Goal: Information Seeking & Learning: Get advice/opinions

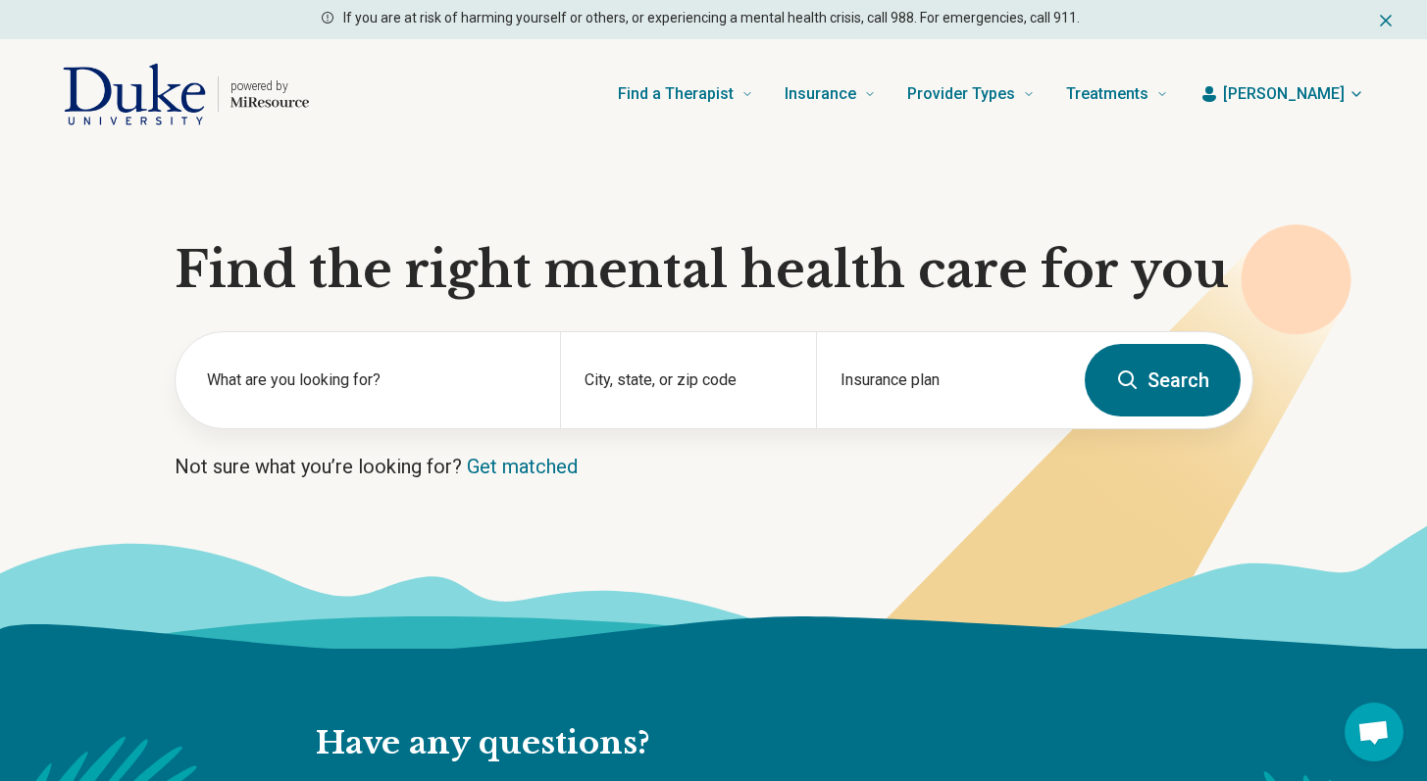
scroll to position [1910, 0]
click at [694, 373] on div "Insurance plan" at bounding box center [944, 380] width 256 height 96
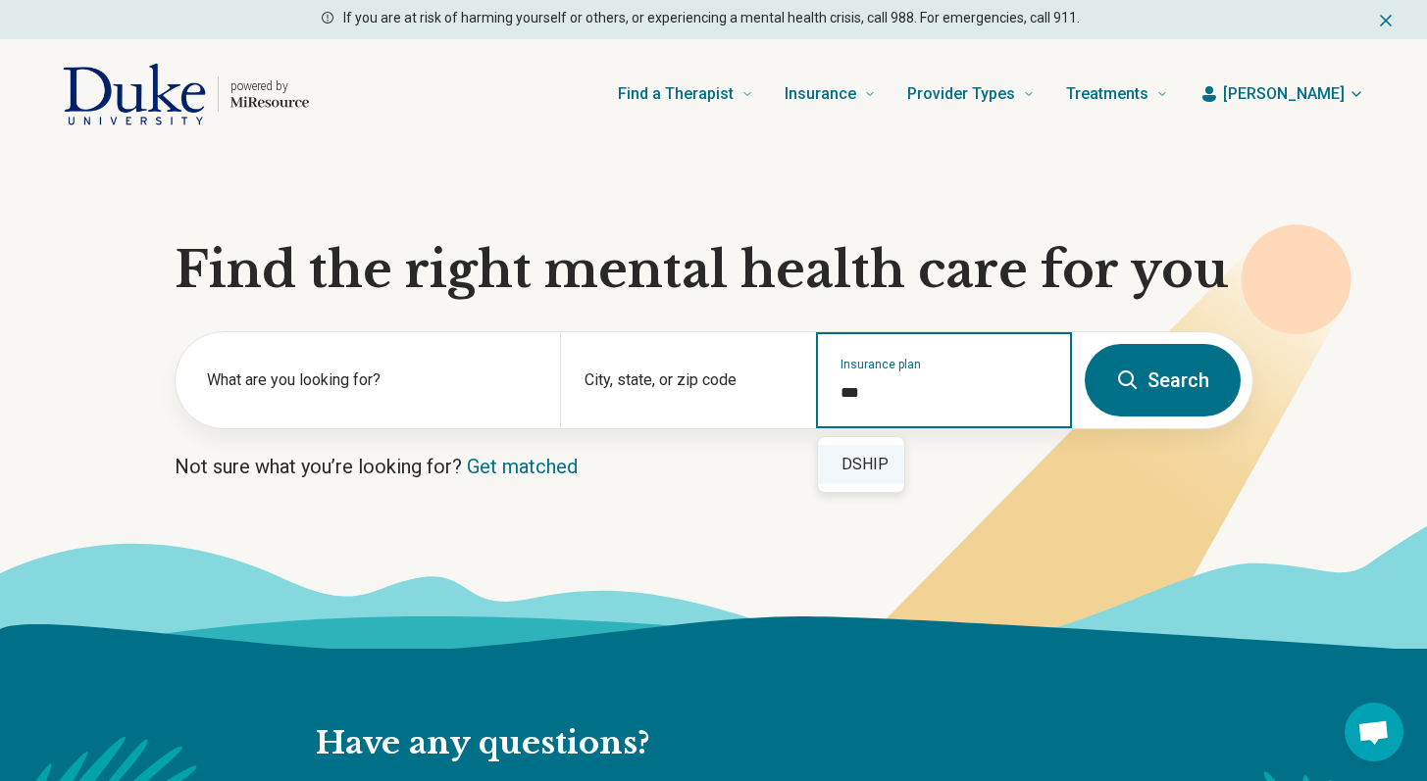
click at [694, 463] on div "DSHIP" at bounding box center [861, 464] width 86 height 39
type input "*****"
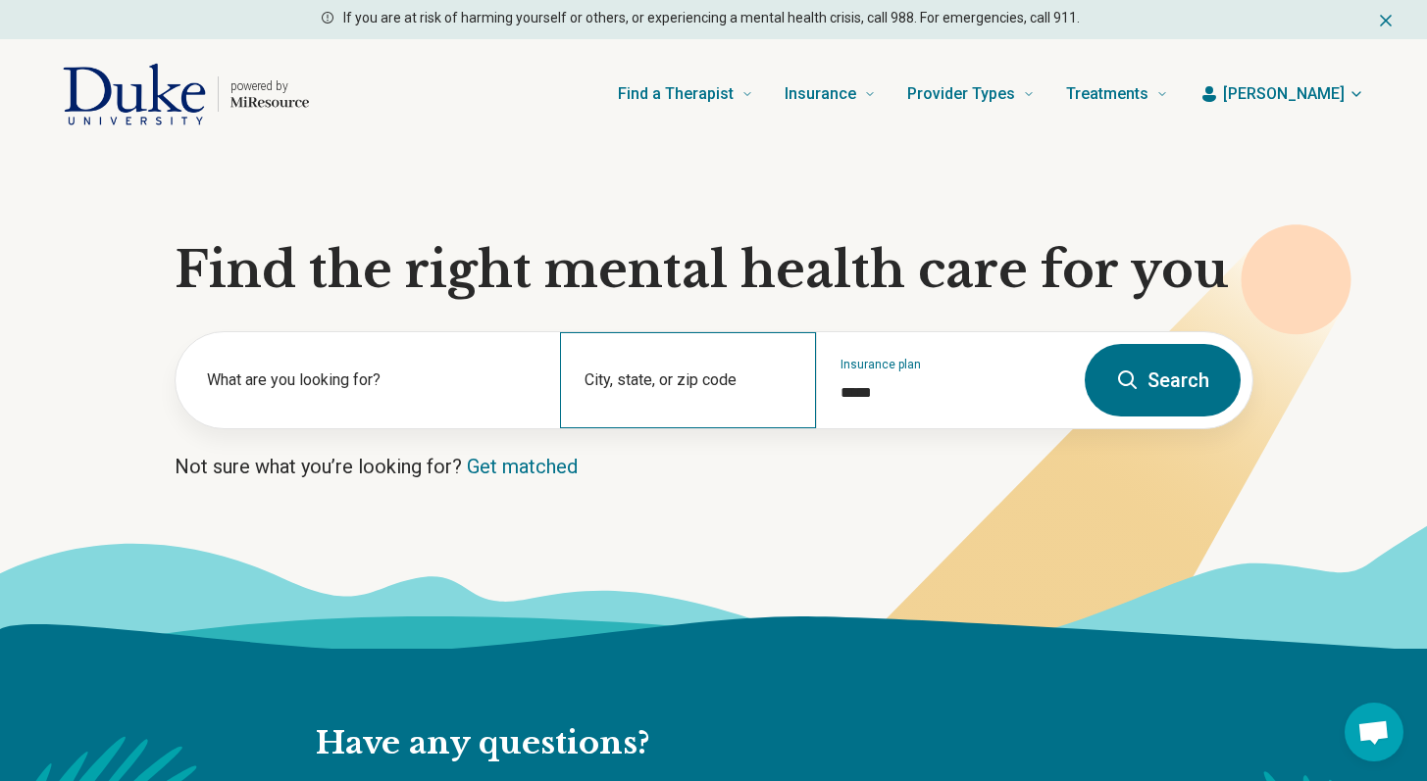
click at [647, 368] on div "City, state, or zip code" at bounding box center [688, 380] width 256 height 96
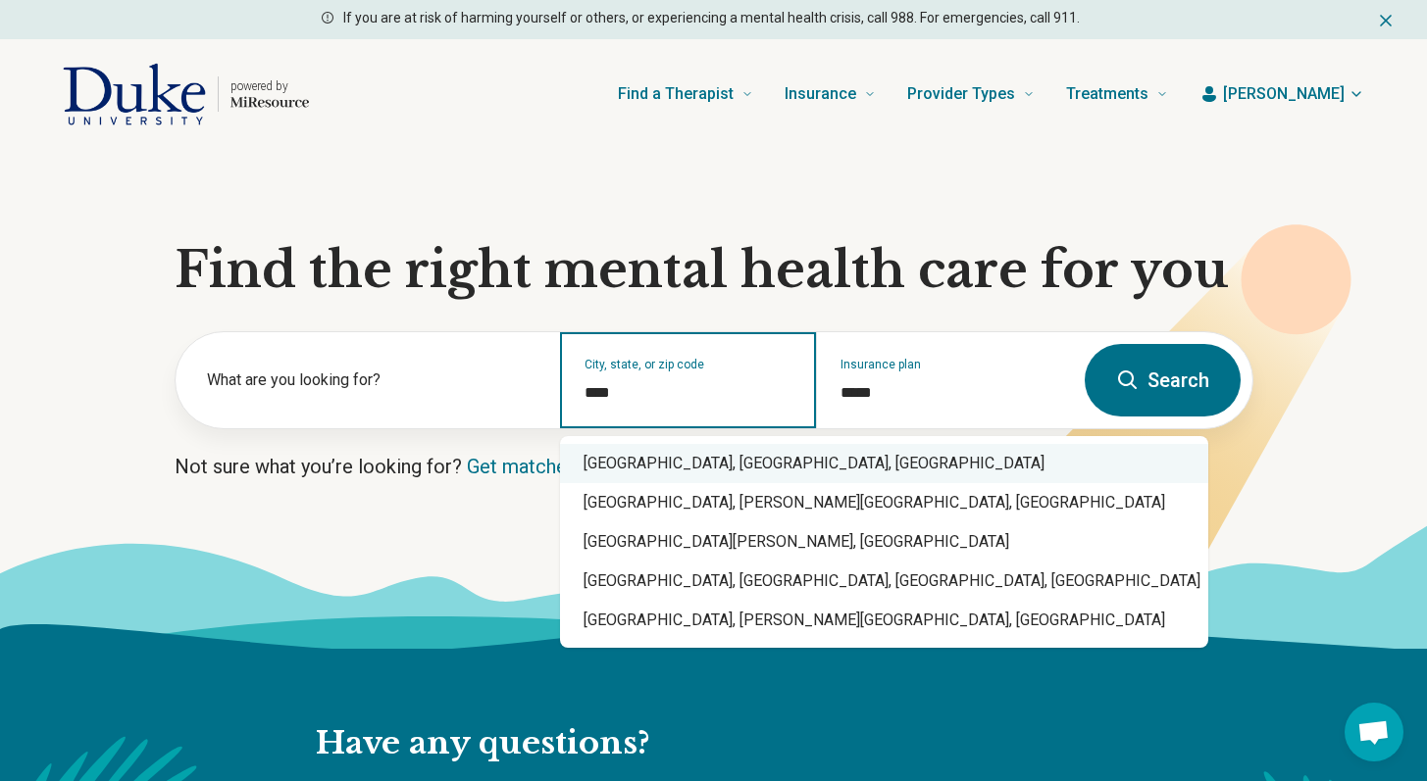
click at [638, 470] on div "[GEOGRAPHIC_DATA], [GEOGRAPHIC_DATA], [GEOGRAPHIC_DATA]" at bounding box center [884, 463] width 648 height 39
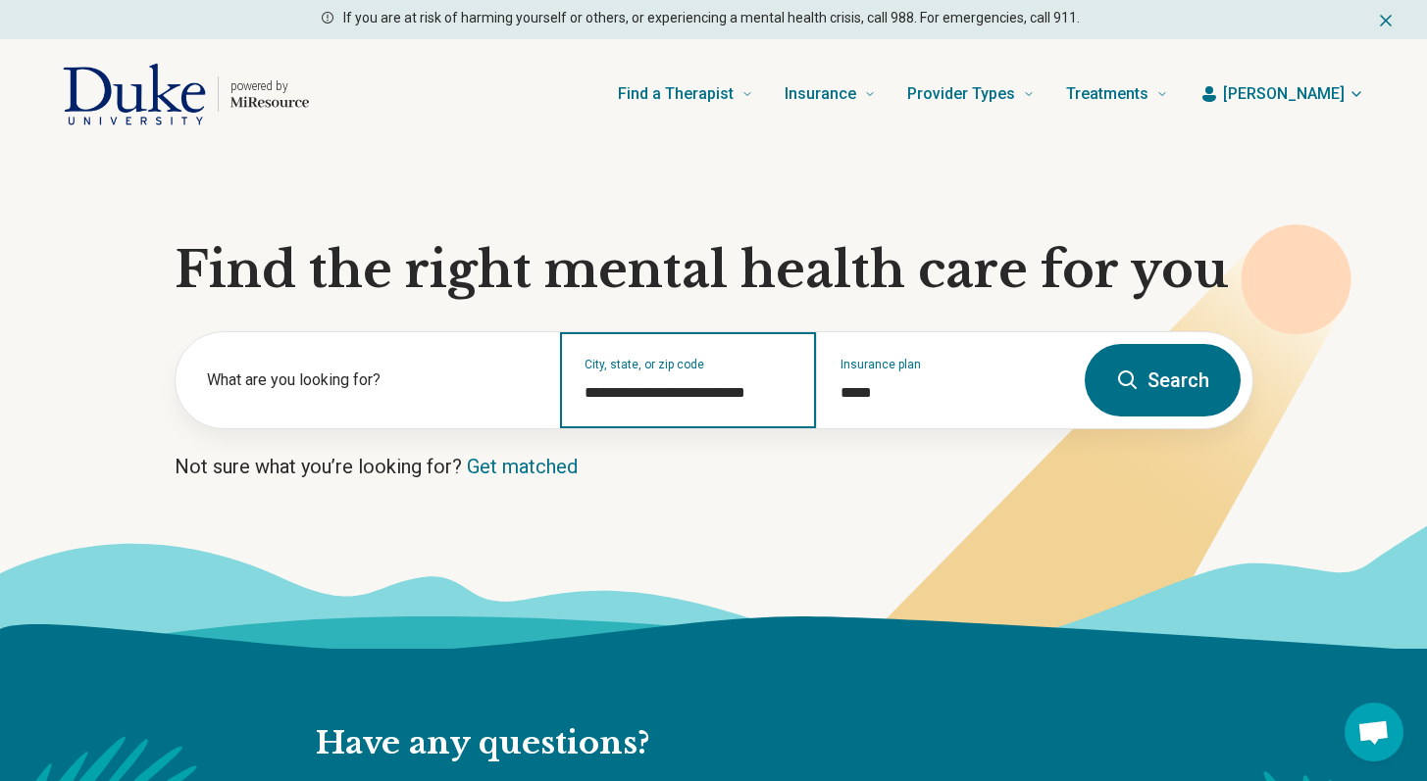
type input "**********"
click at [694, 371] on button "Search" at bounding box center [1162, 380] width 156 height 73
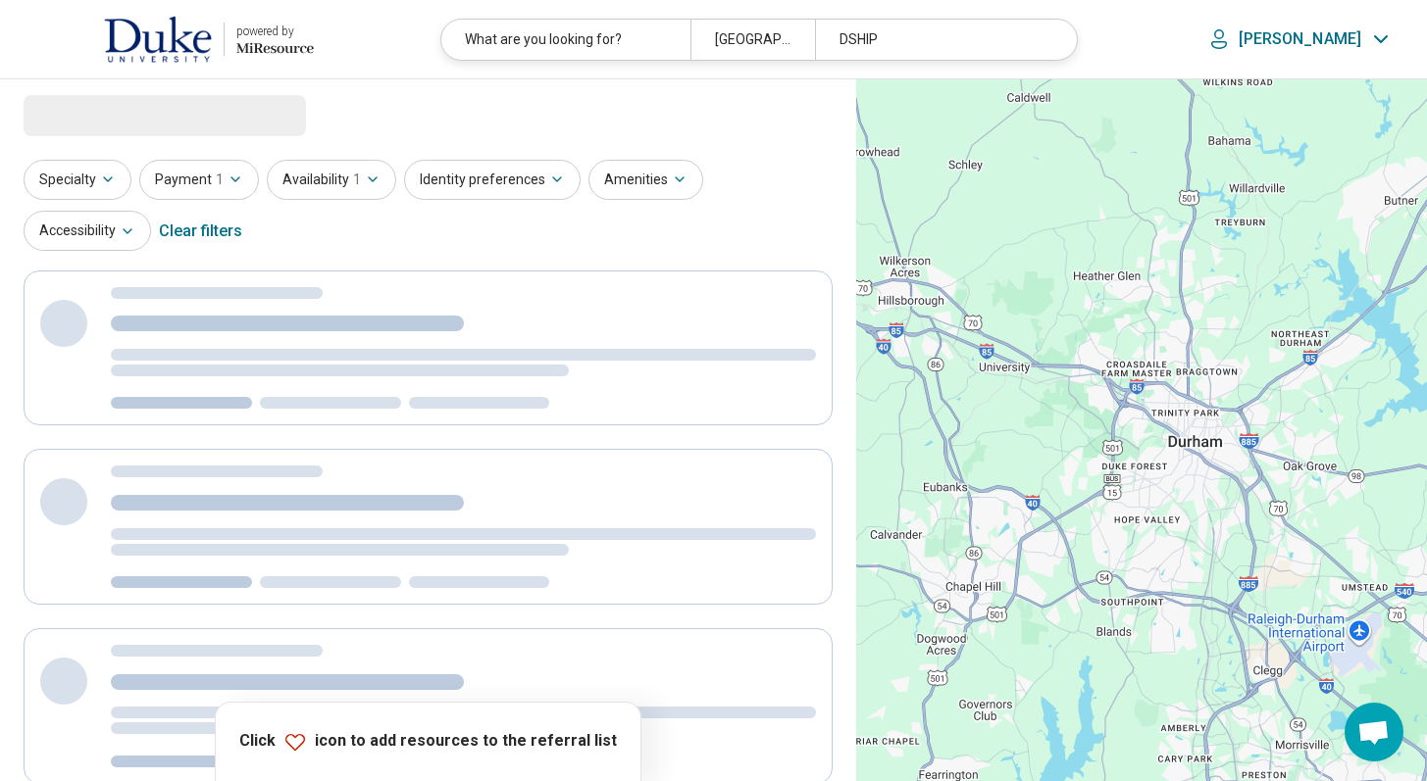
select select "***"
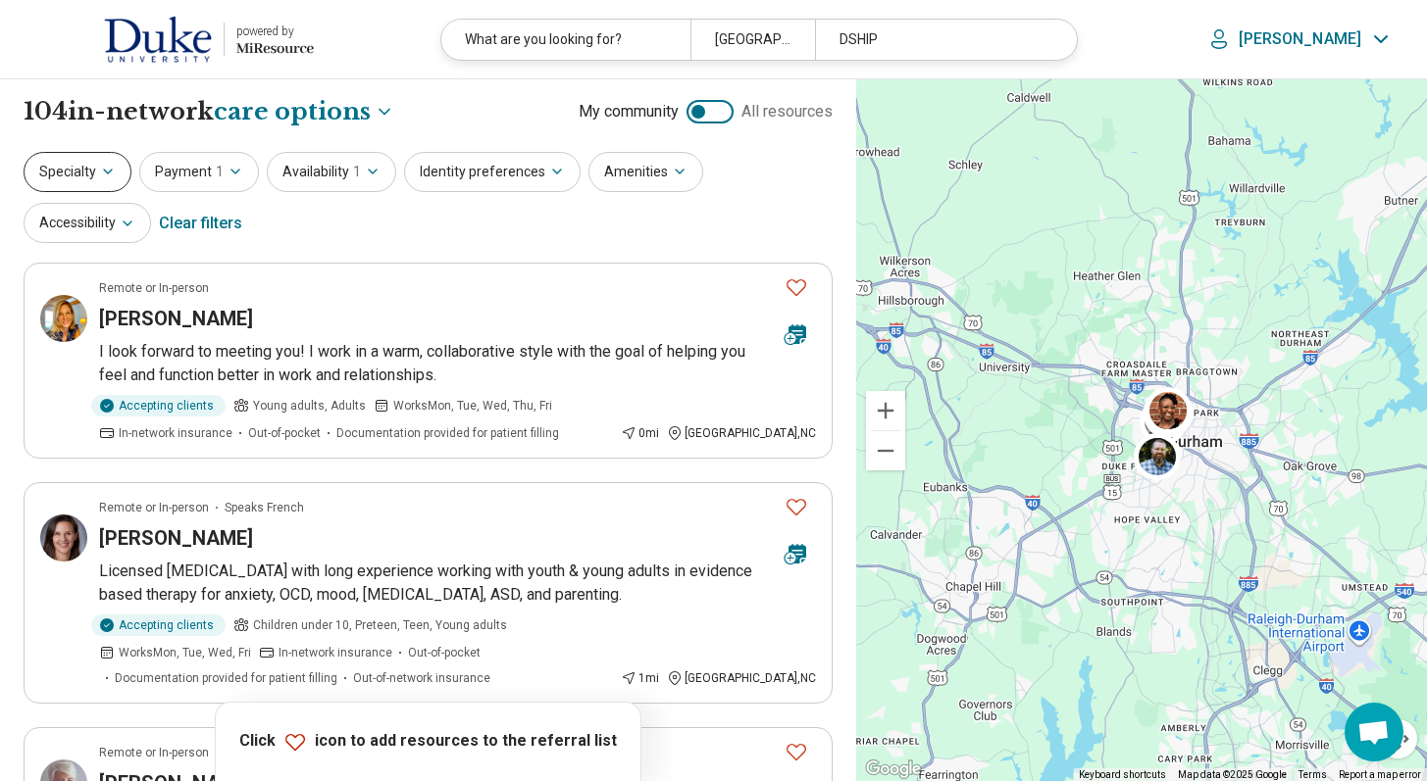
click at [105, 170] on icon "button" at bounding box center [108, 172] width 16 height 16
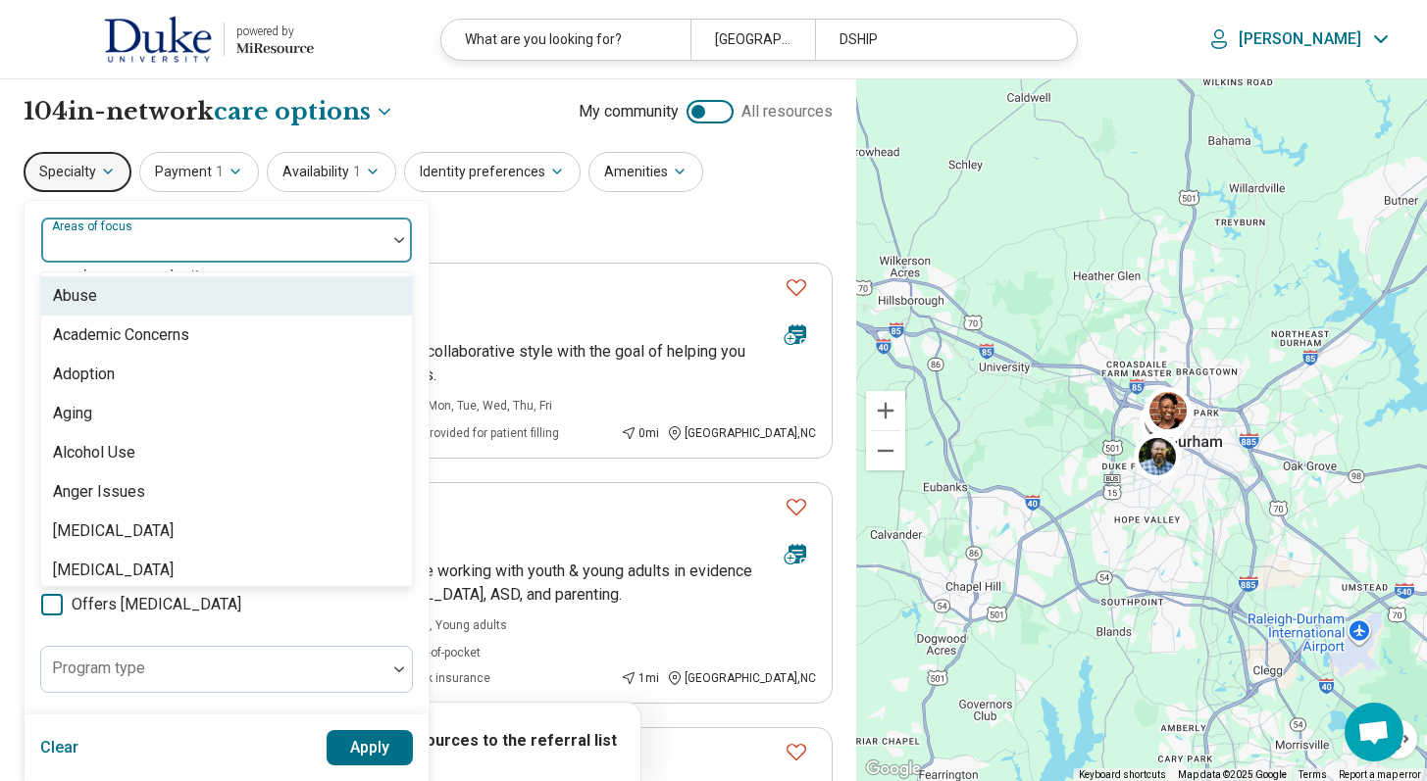
click at [120, 243] on div "Areas of focus" at bounding box center [226, 240] width 373 height 47
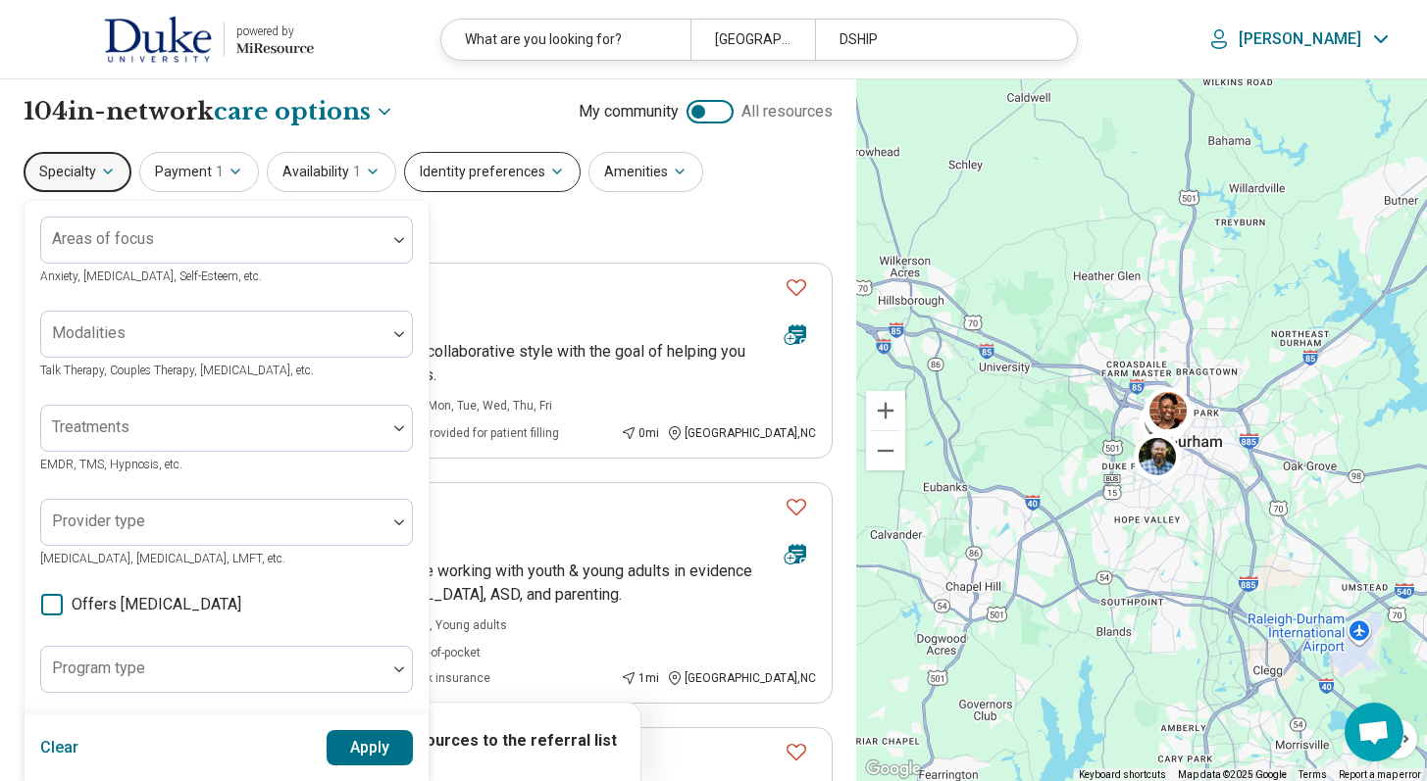
click at [524, 163] on button "Identity preferences" at bounding box center [492, 172] width 176 height 40
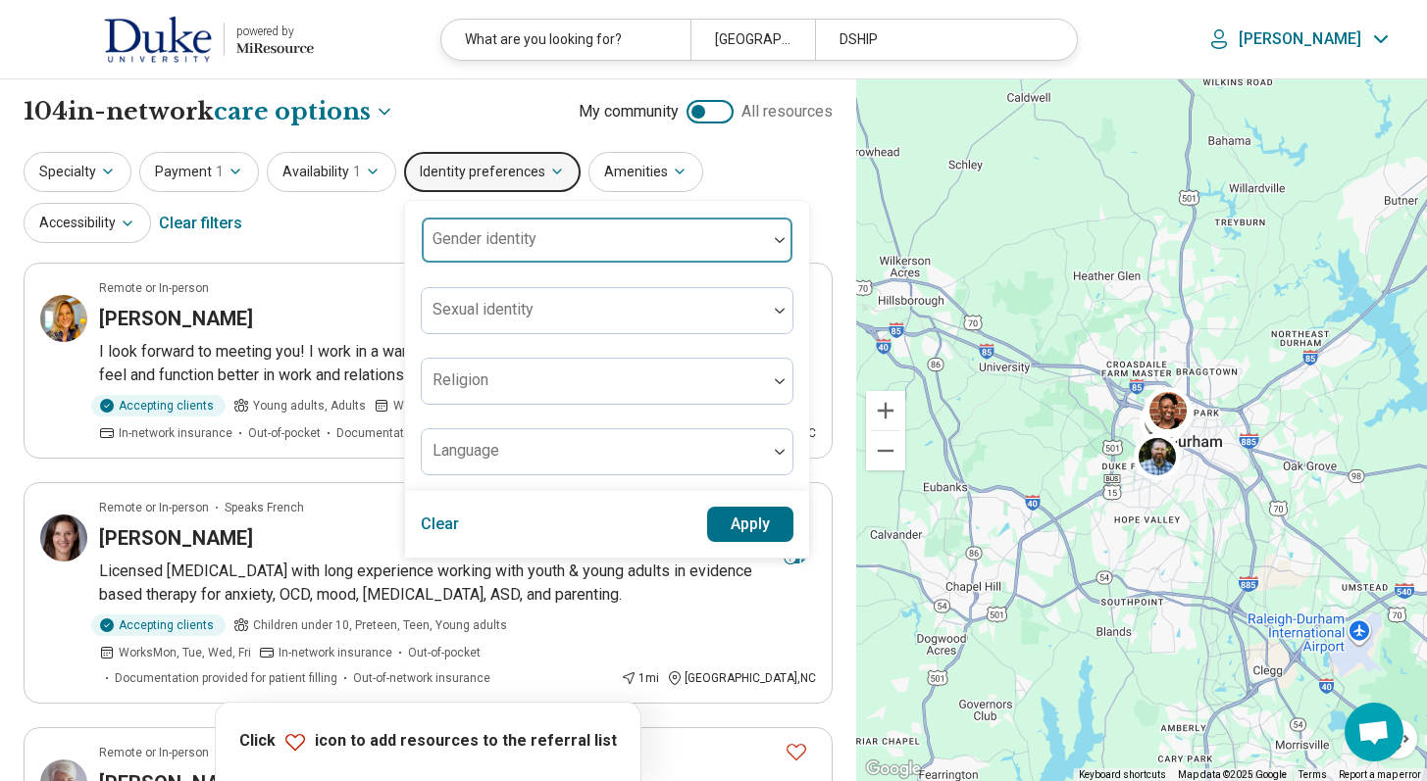
click at [533, 234] on div at bounding box center [593, 247] width 329 height 27
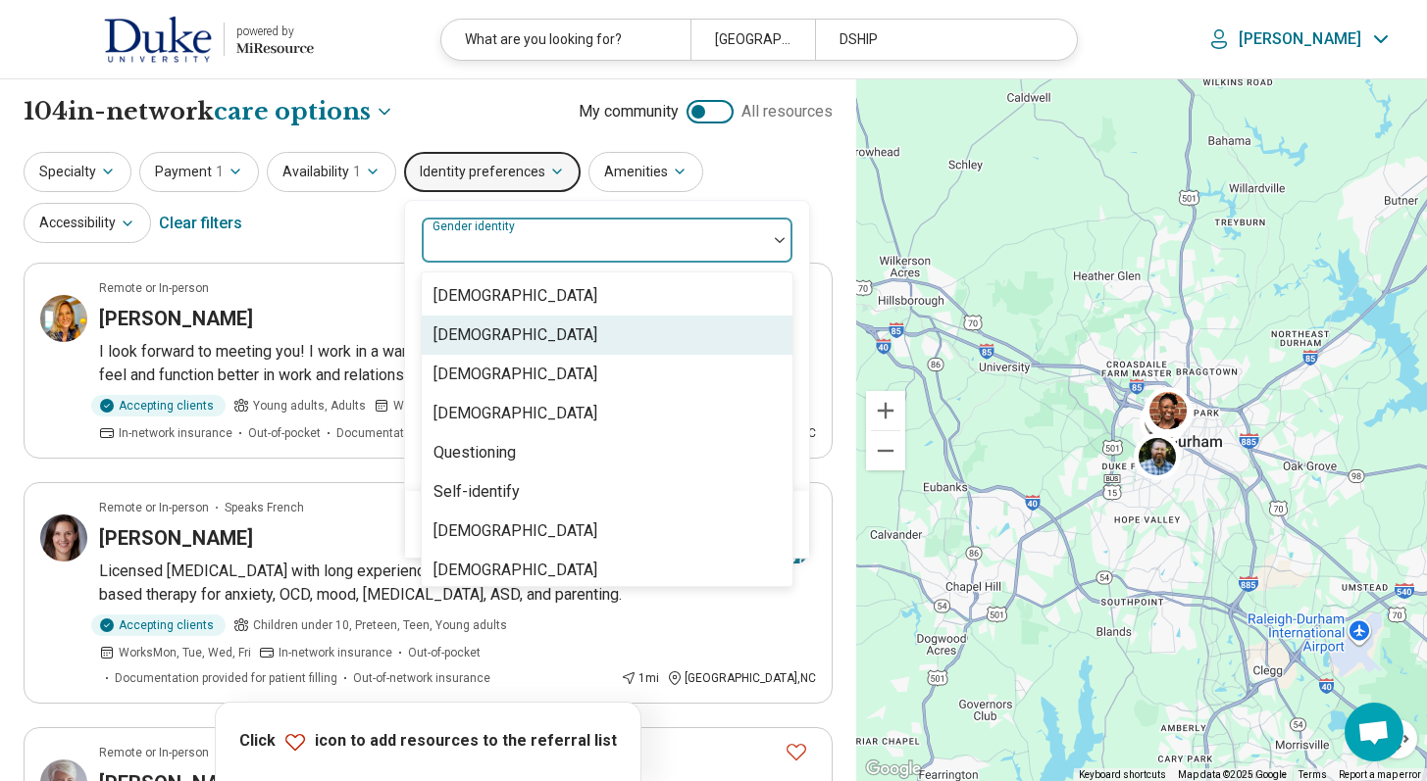
click at [484, 340] on div "[DEMOGRAPHIC_DATA]" at bounding box center [515, 336] width 164 height 24
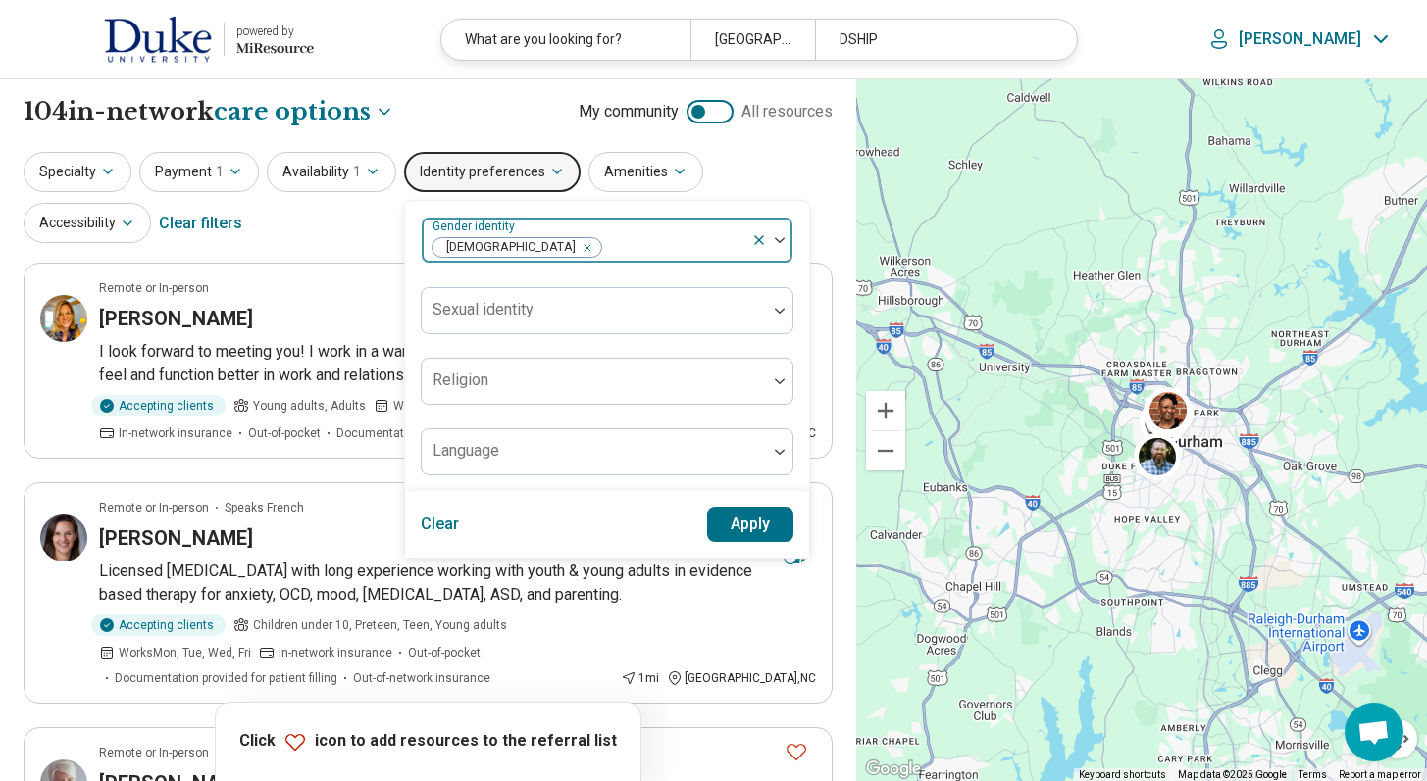
click at [655, 235] on div at bounding box center [673, 247] width 140 height 27
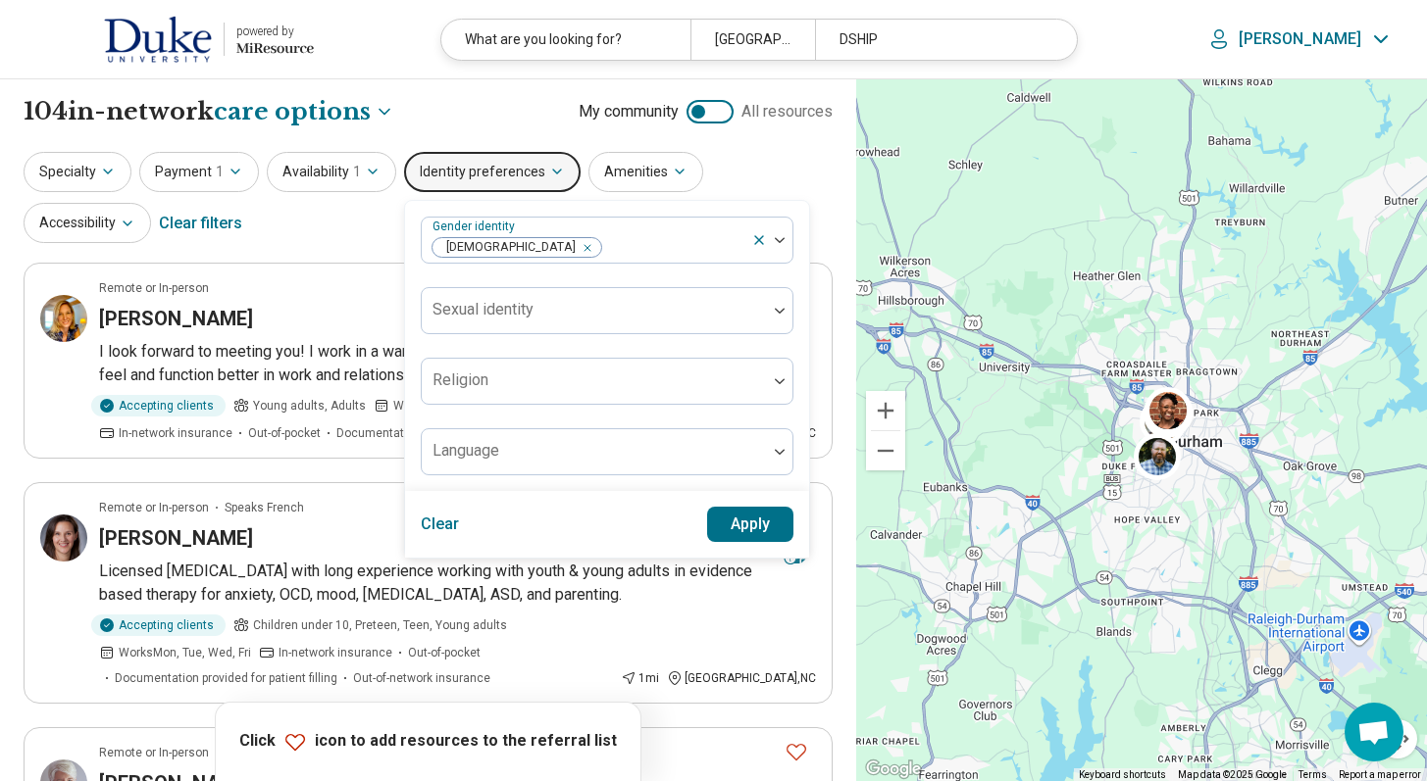
click at [694, 526] on button "Apply" at bounding box center [750, 524] width 87 height 35
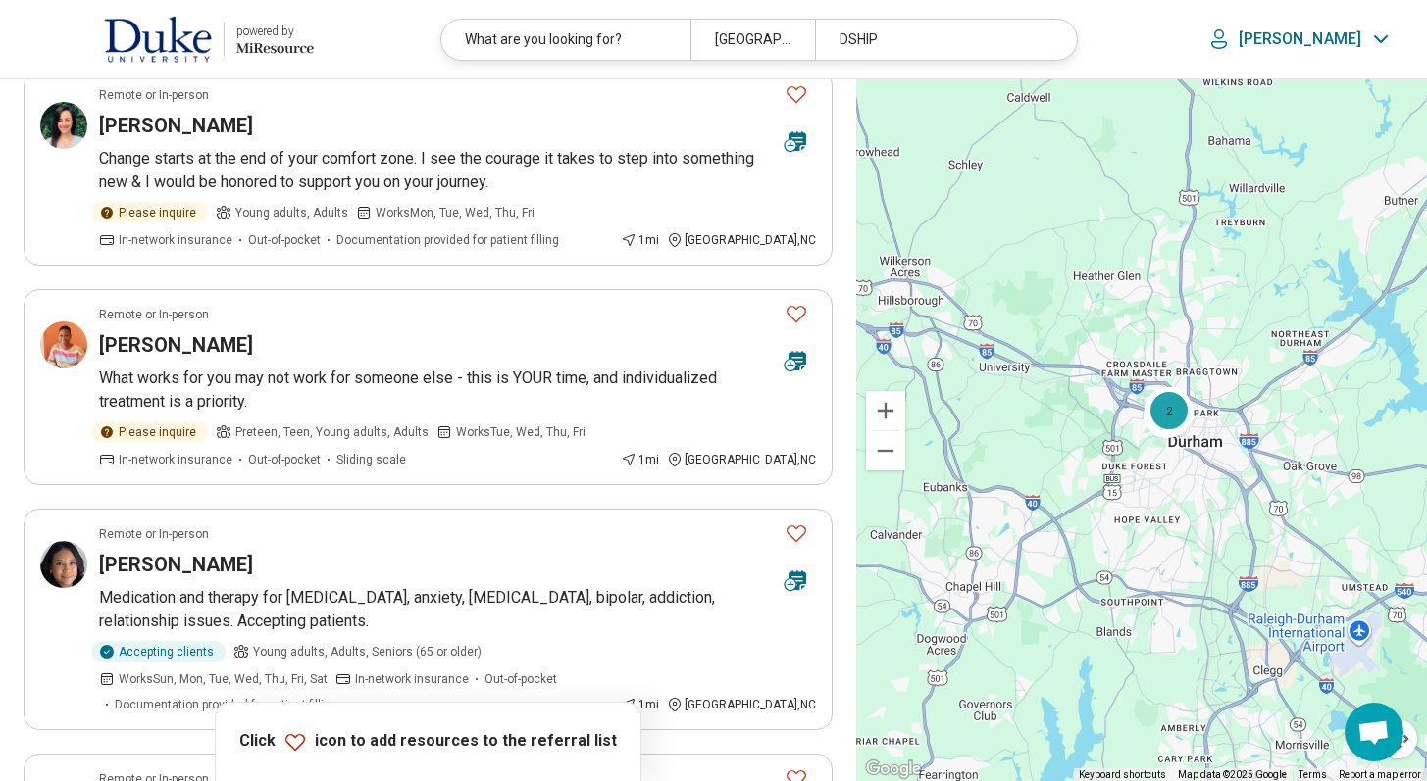
scroll to position [933, 0]
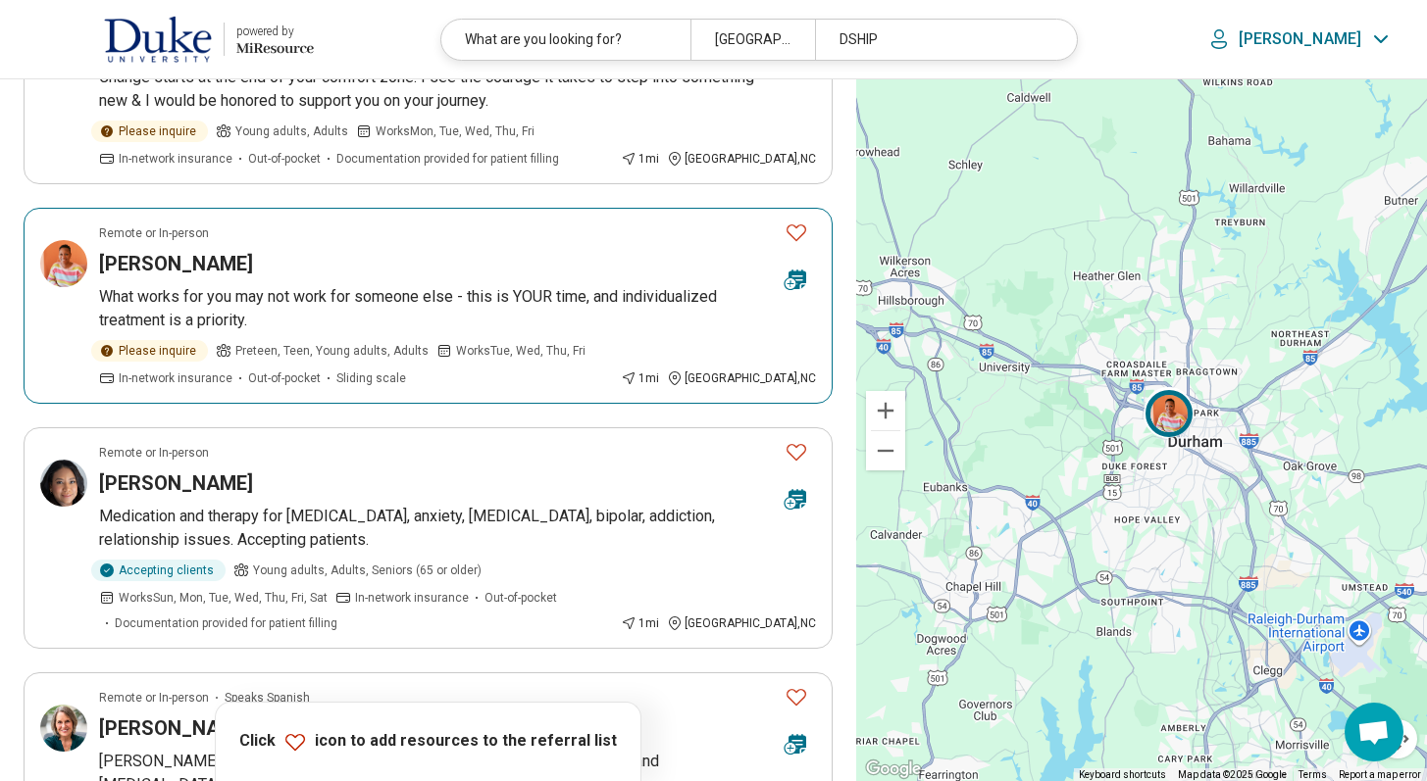
click at [694, 230] on icon "Favorite" at bounding box center [796, 233] width 24 height 24
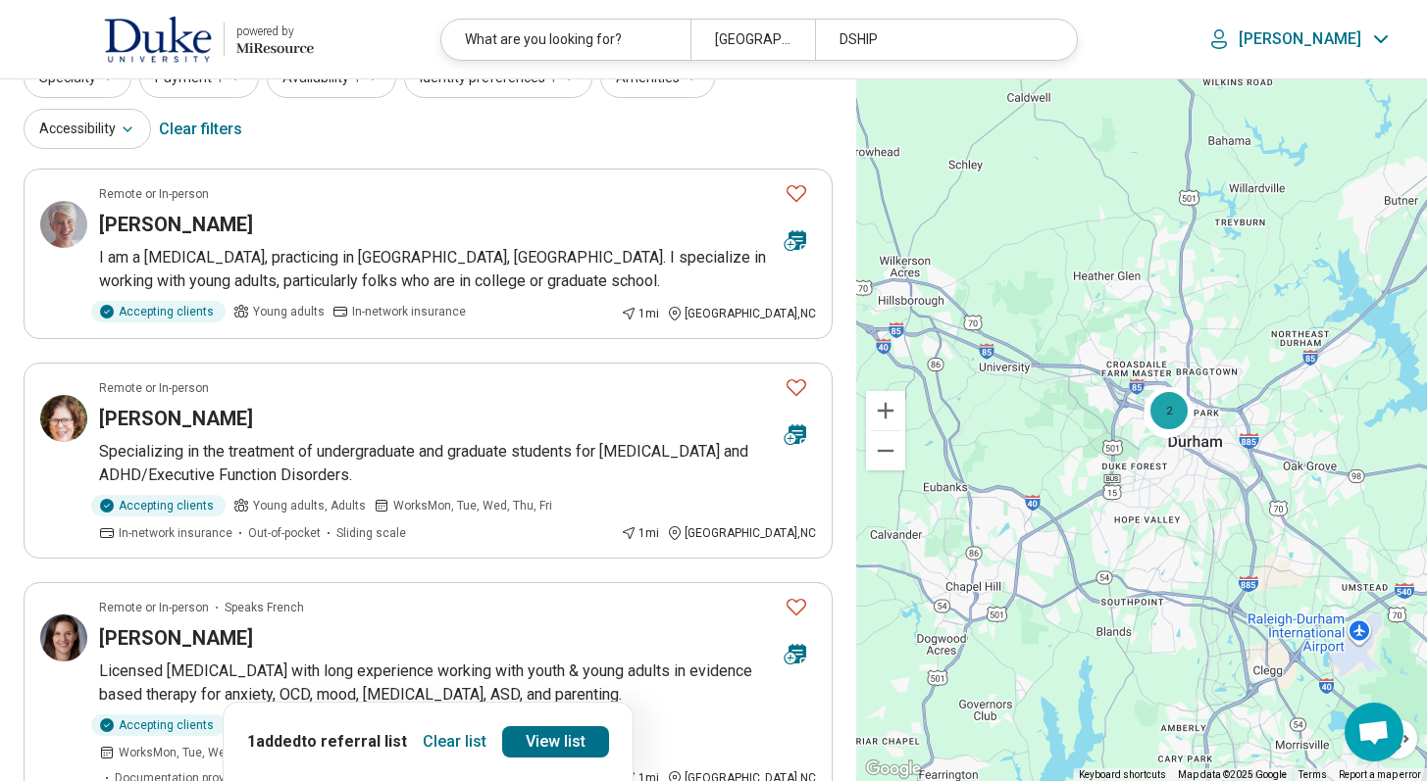
scroll to position [0, 0]
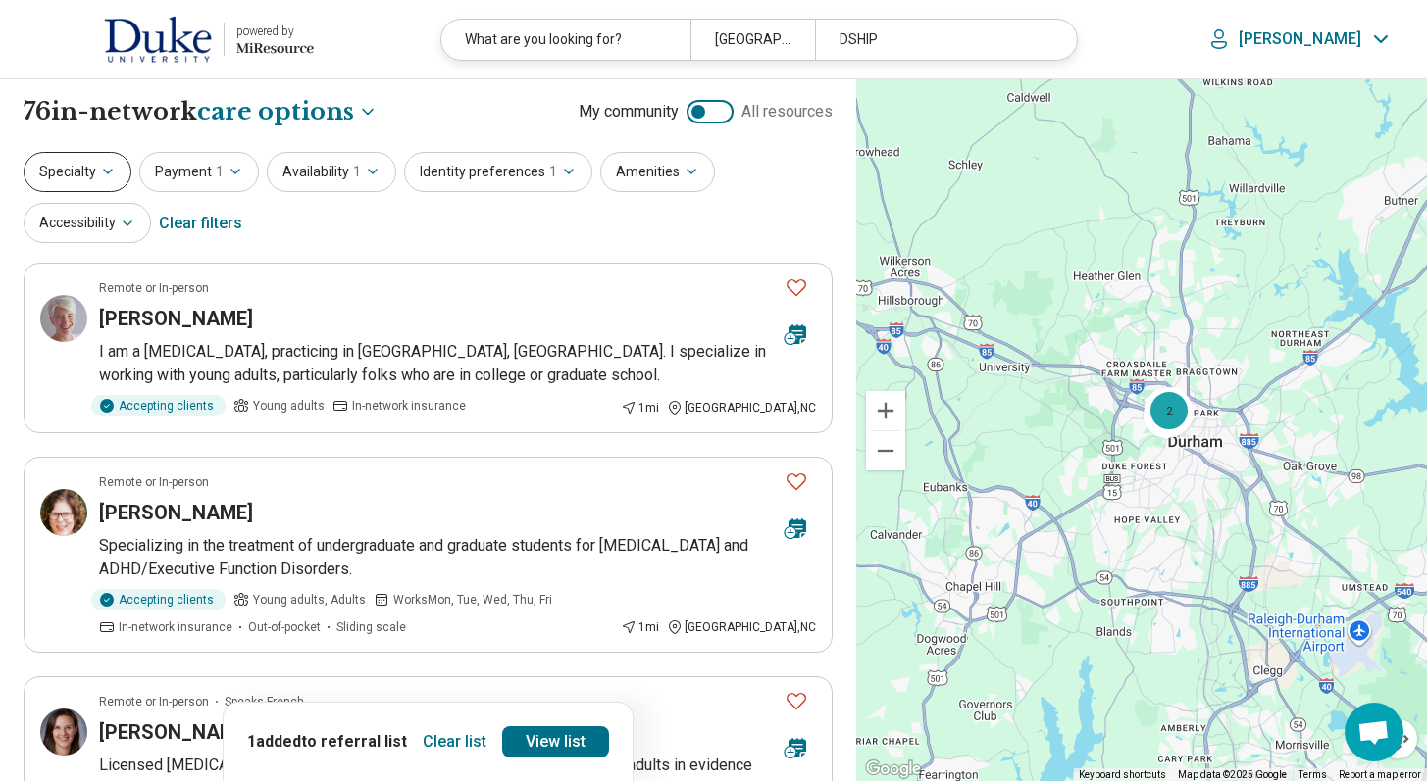
click at [94, 165] on button "Specialty" at bounding box center [78, 172] width 108 height 40
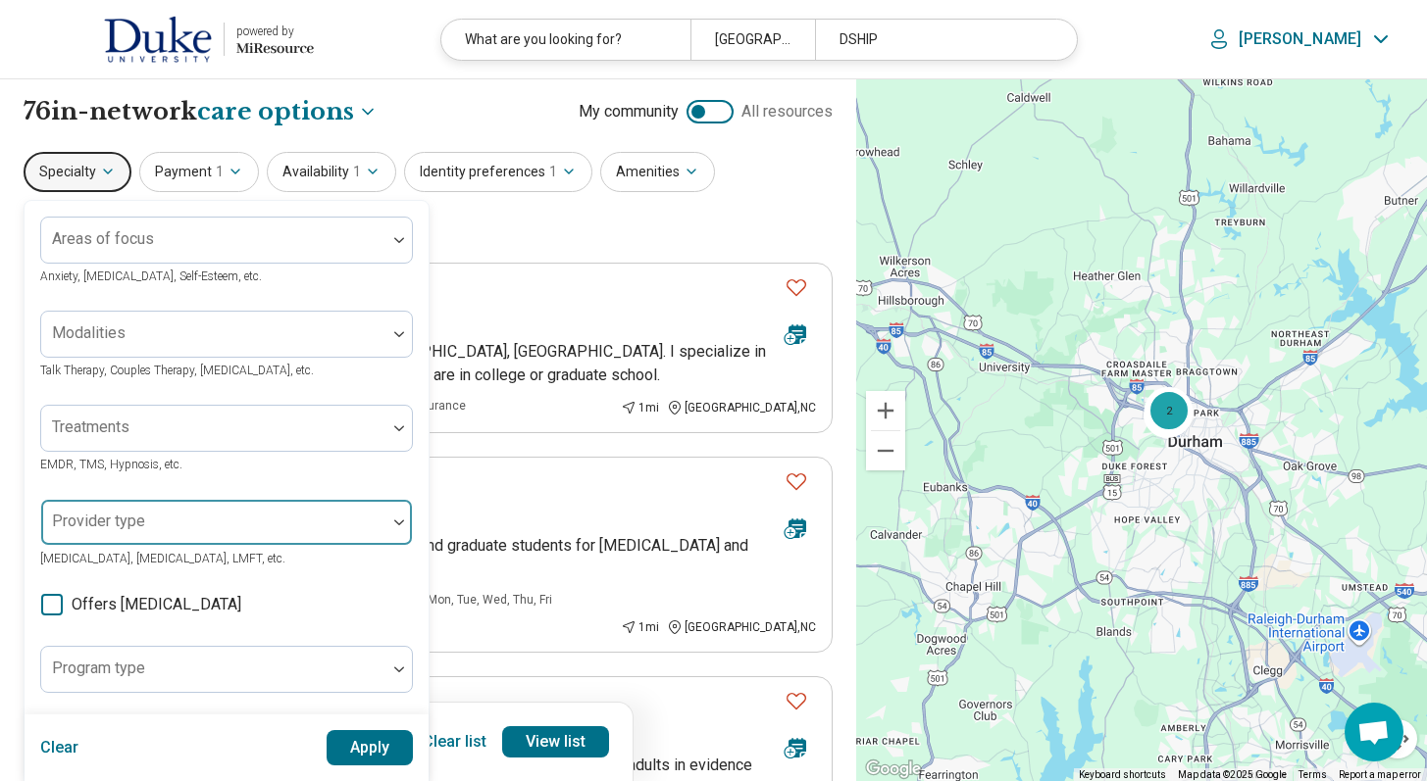
click at [107, 518] on div "Provider type" at bounding box center [226, 522] width 373 height 47
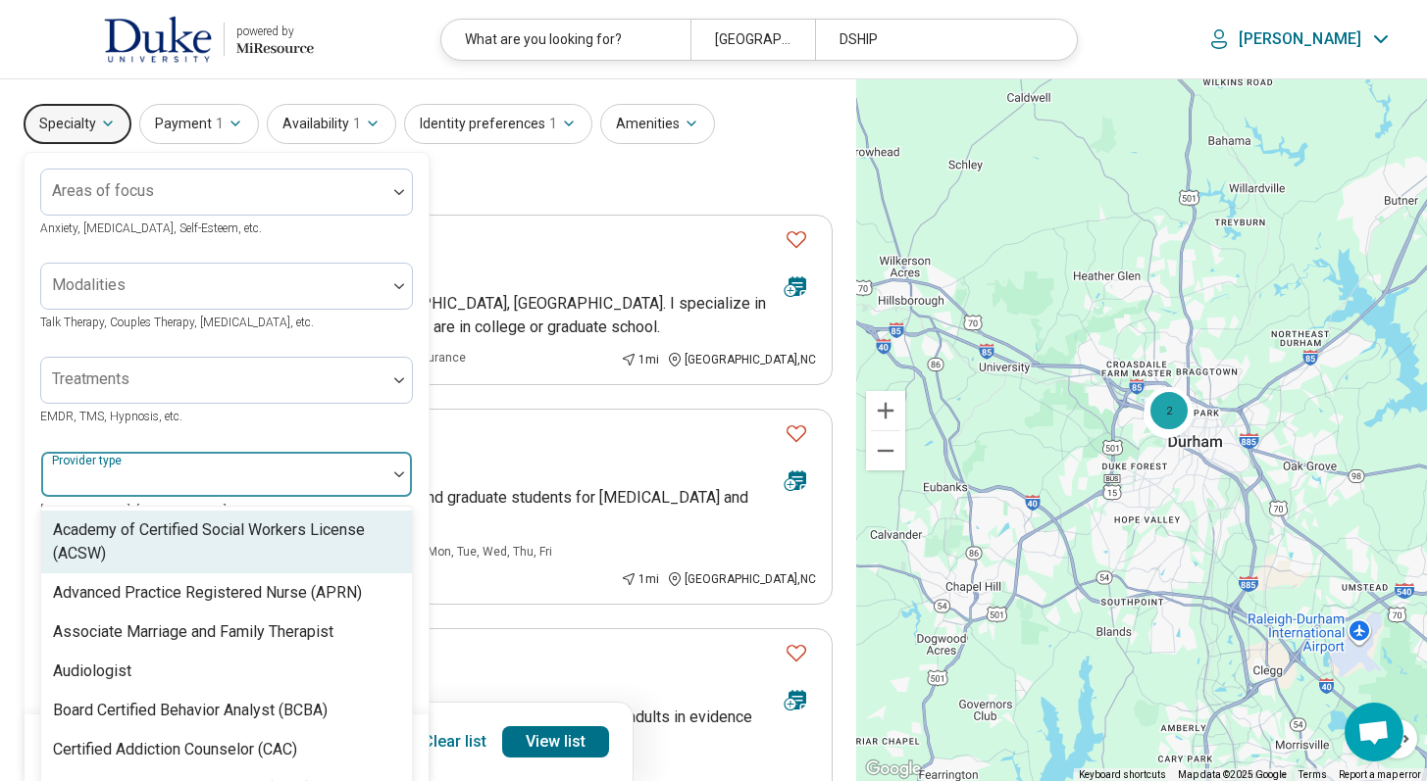
scroll to position [95, 0]
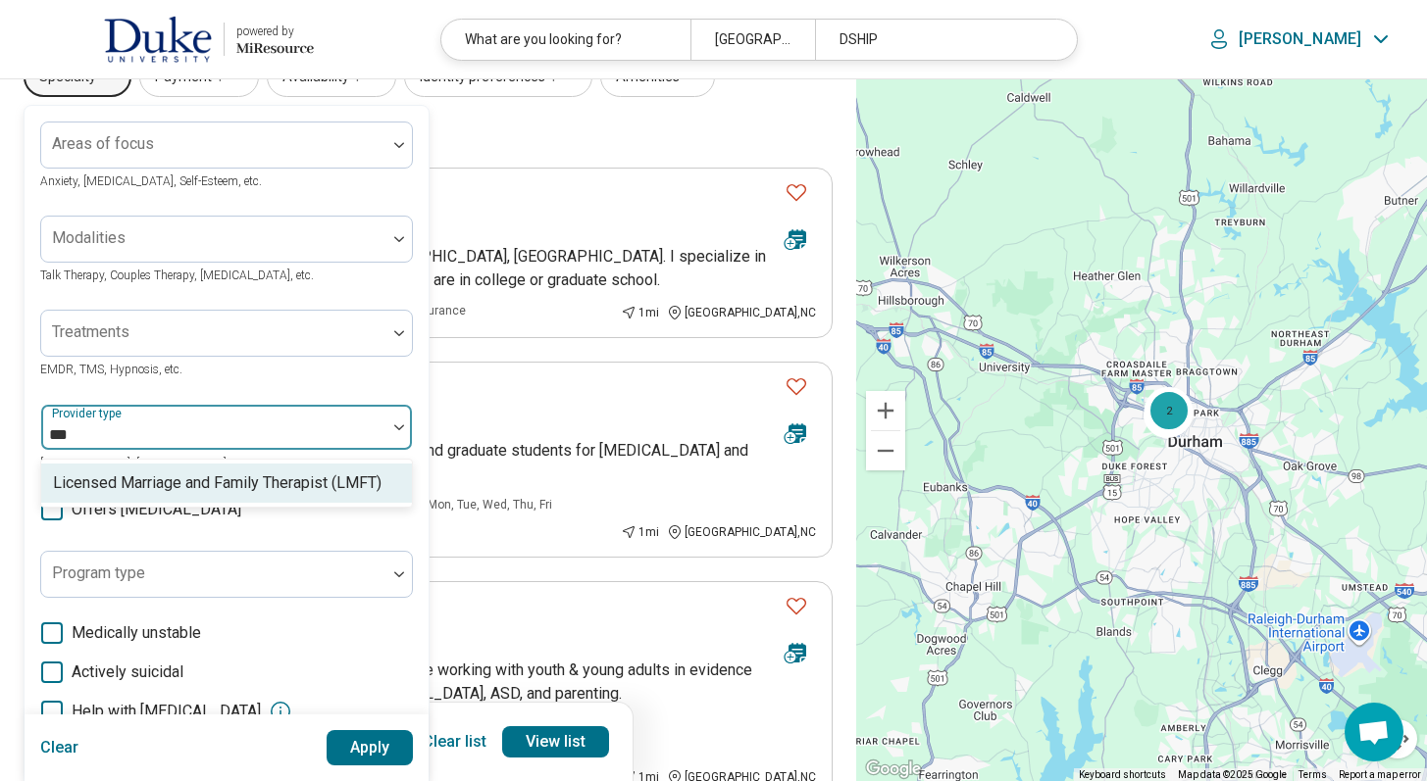
type input "****"
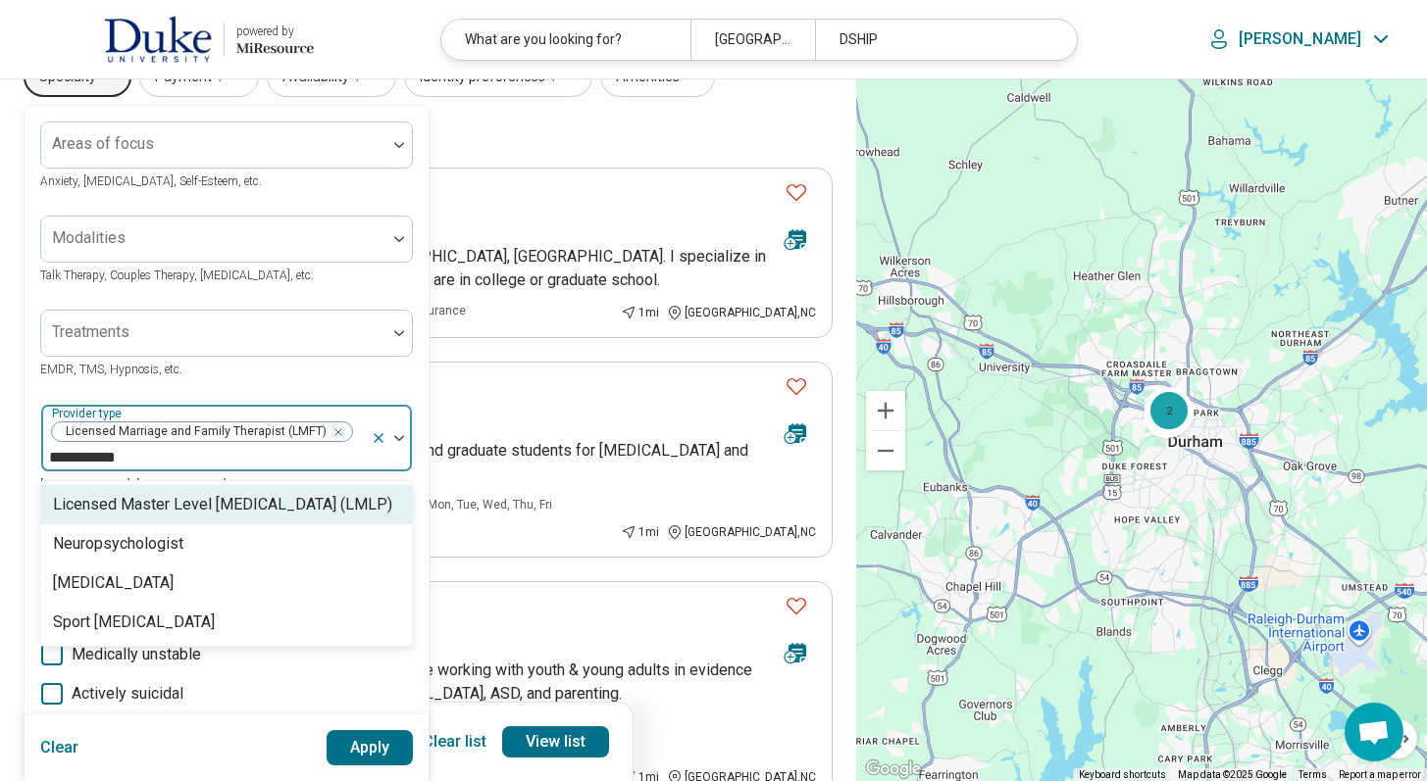
type input "**********"
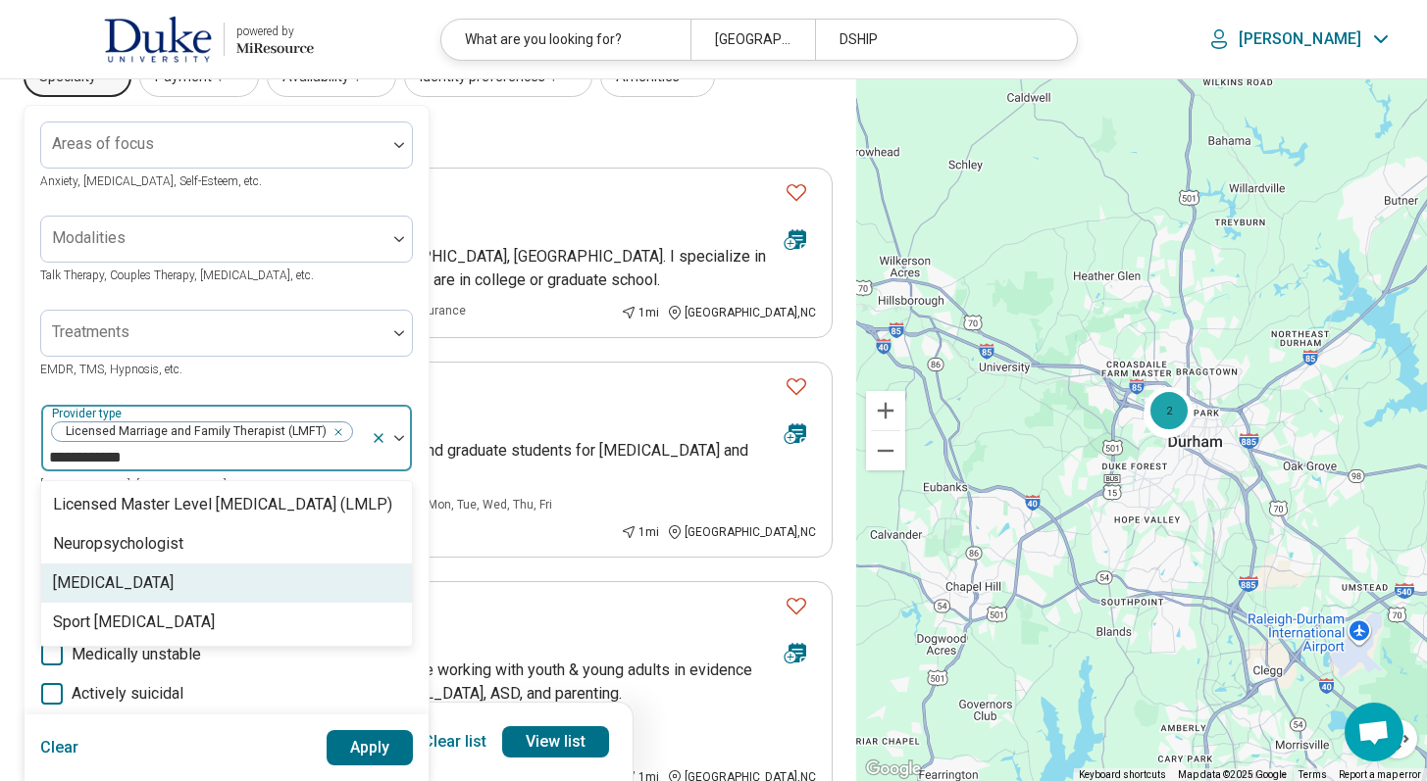
click at [79, 579] on div "[MEDICAL_DATA]" at bounding box center [113, 584] width 121 height 24
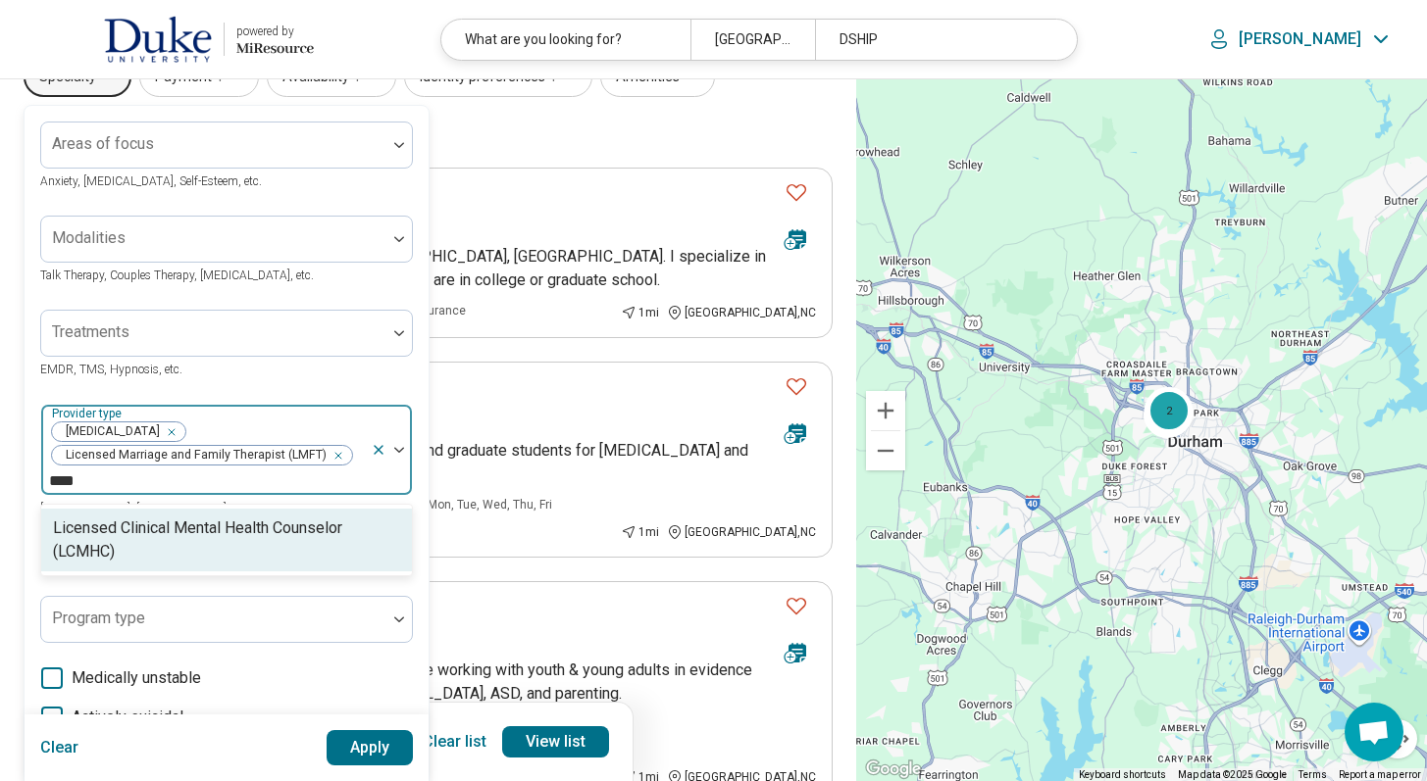
type input "*****"
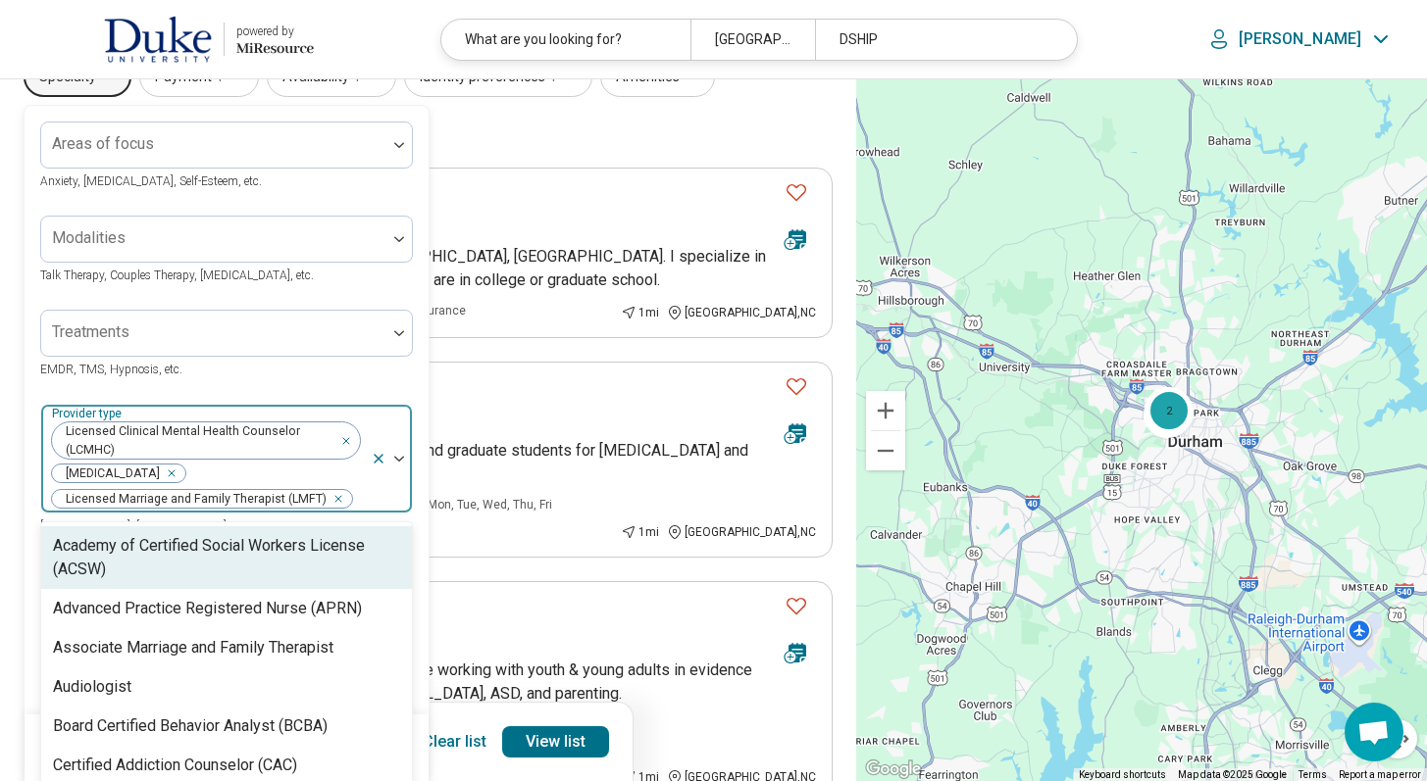
click at [280, 470] on div "Licensed Clinical Mental Health Counselor (LCMHC) [MEDICAL_DATA] Licensed Marri…" at bounding box center [205, 459] width 329 height 108
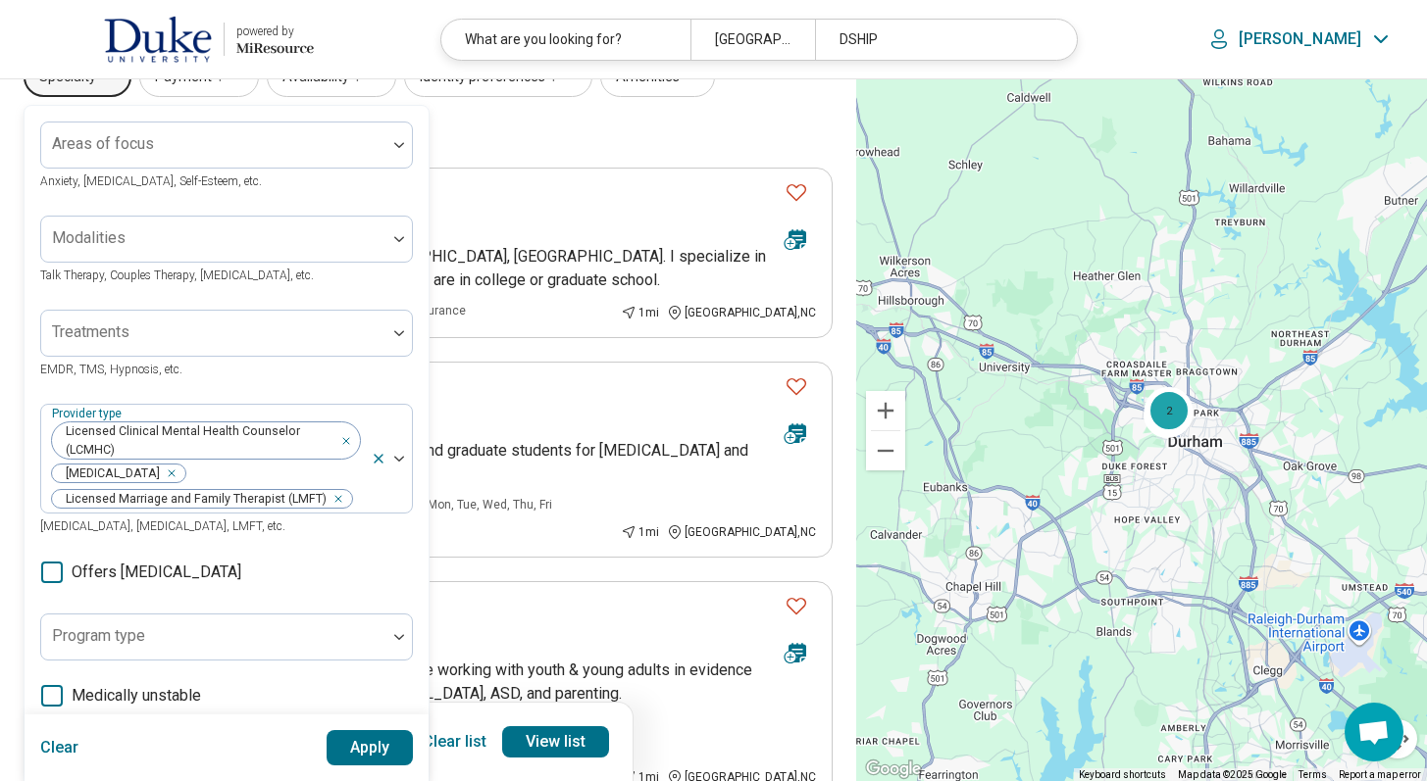
click at [369, 711] on button "Apply" at bounding box center [370, 747] width 87 height 35
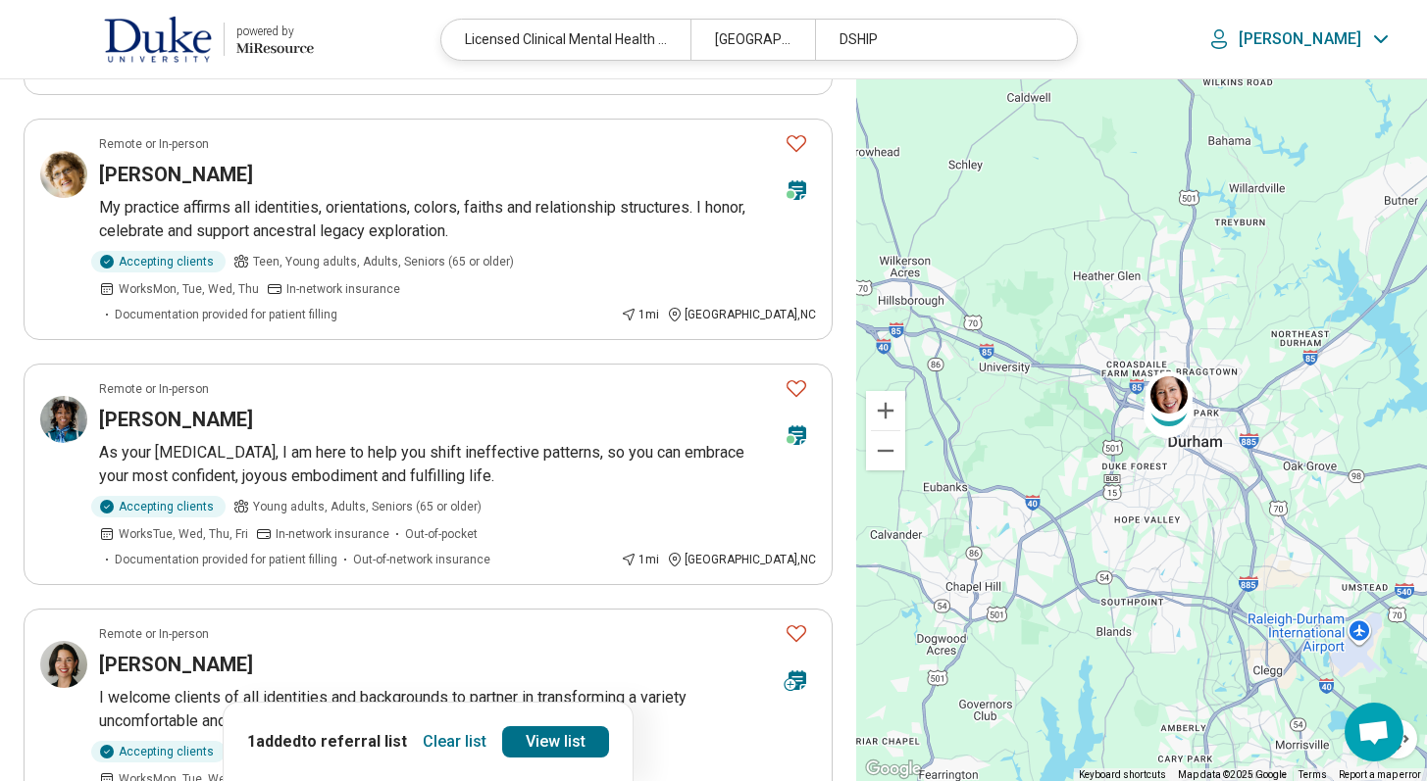
scroll to position [401, 0]
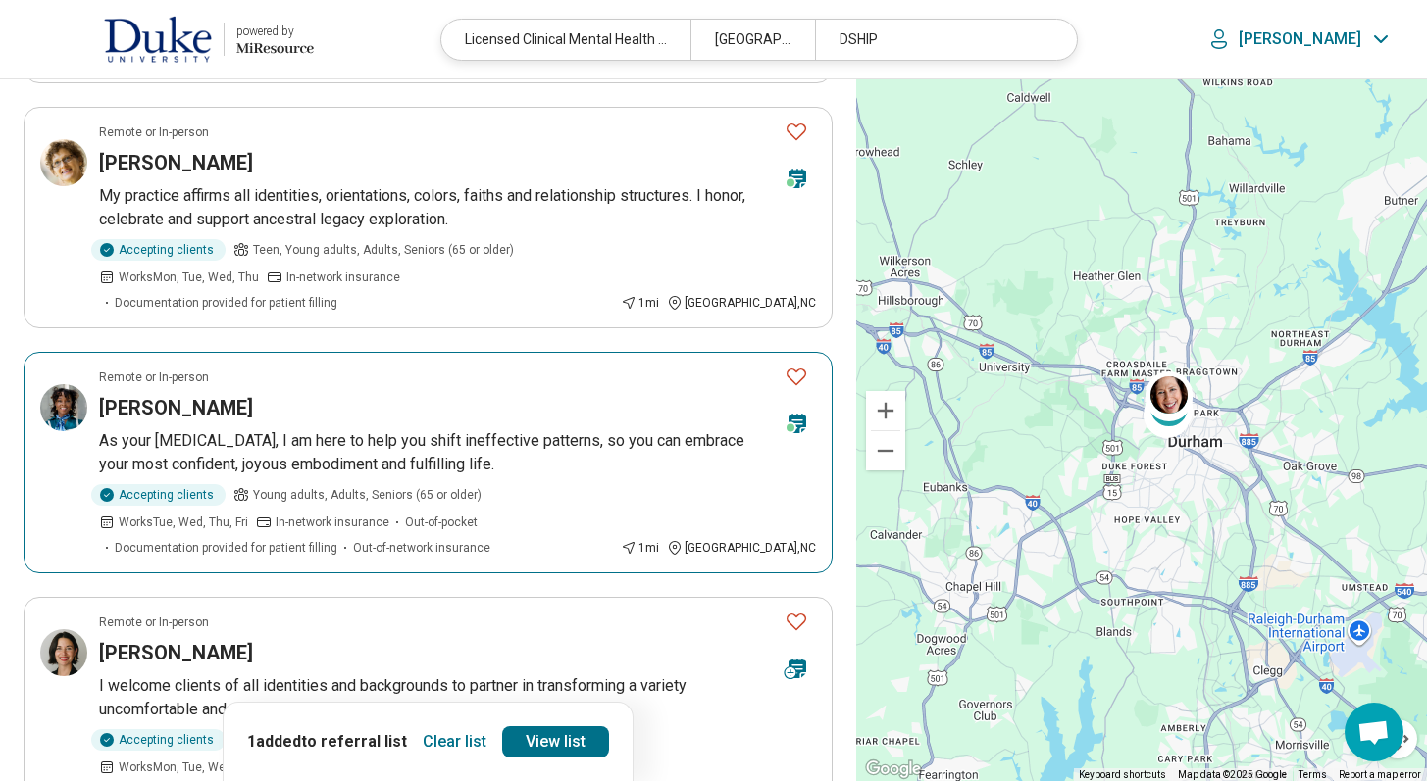
click at [694, 365] on icon "Favorite" at bounding box center [796, 377] width 24 height 24
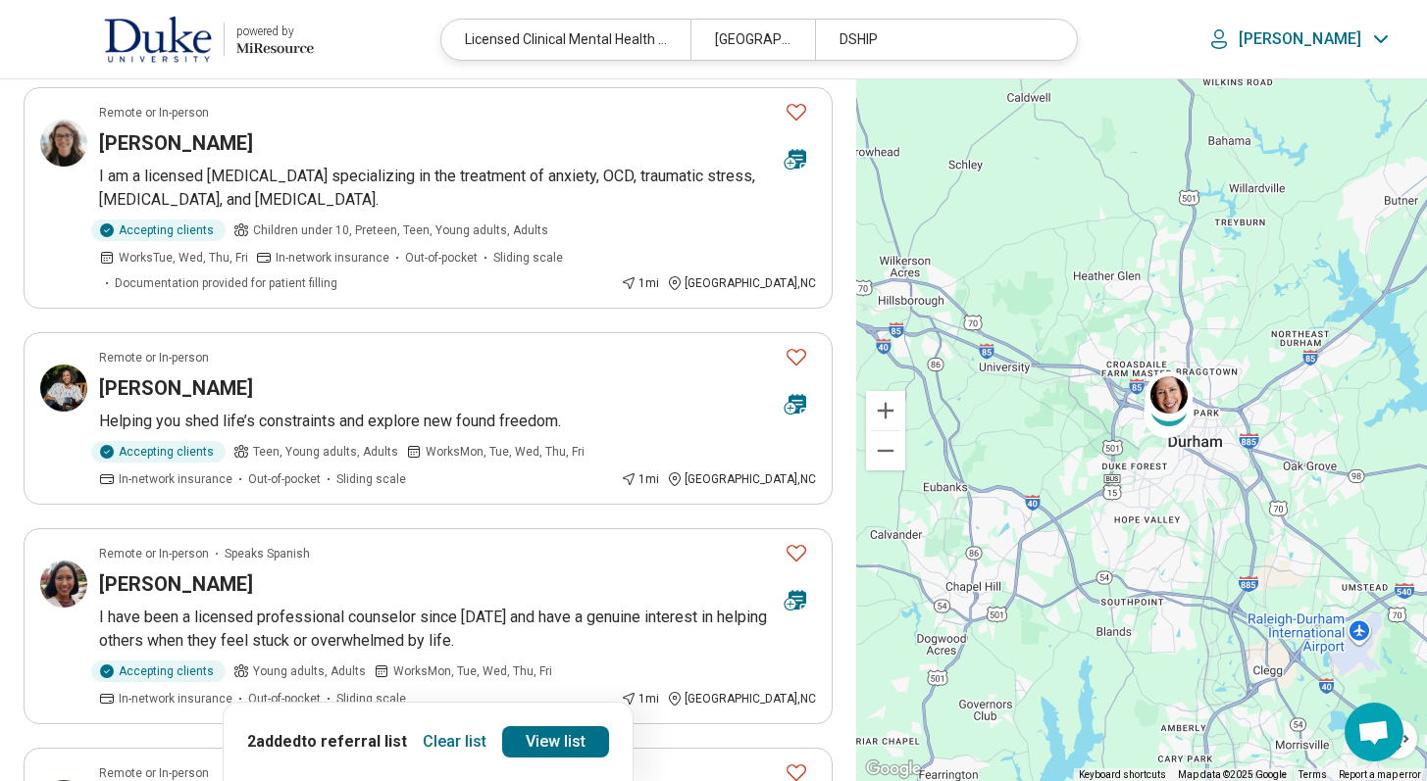
scroll to position [1191, 0]
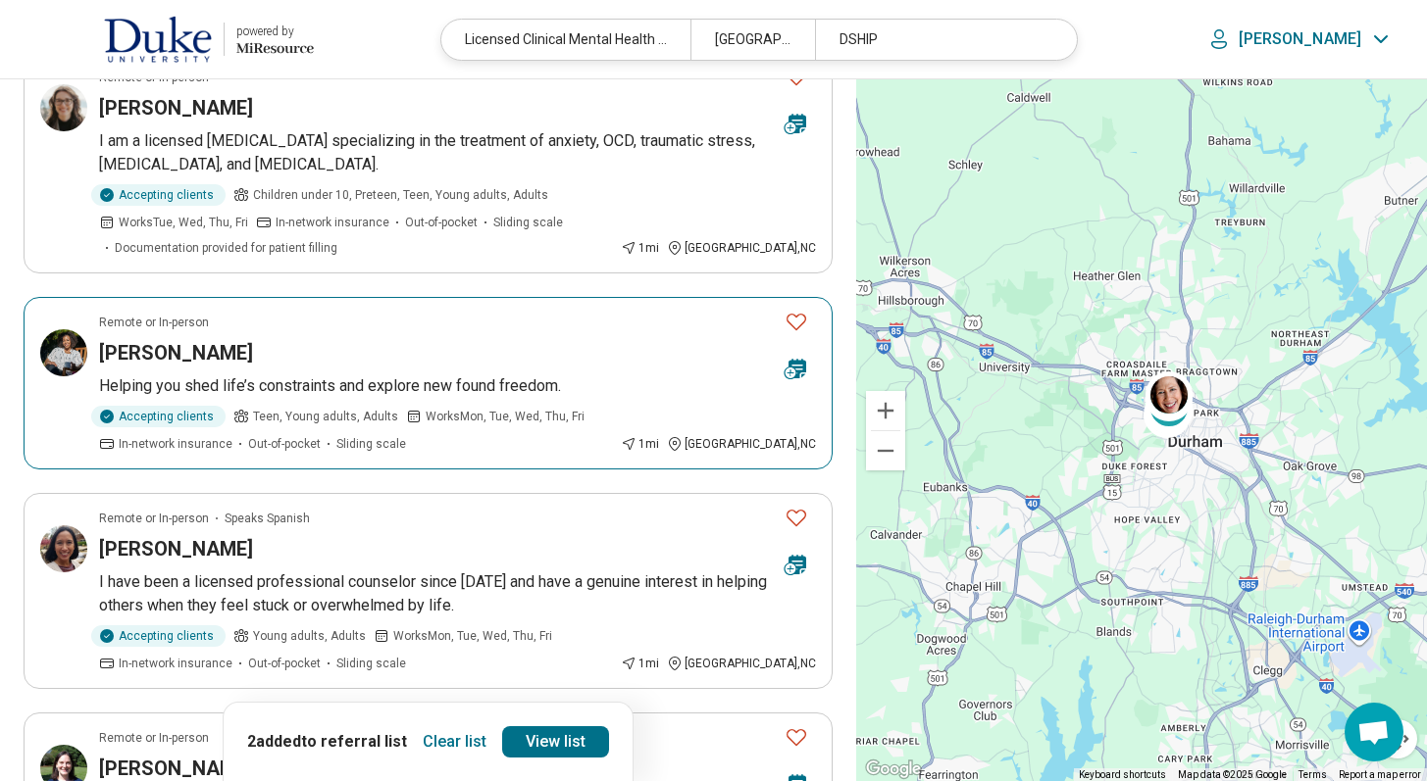
click at [694, 310] on icon "Favorite" at bounding box center [796, 322] width 24 height 24
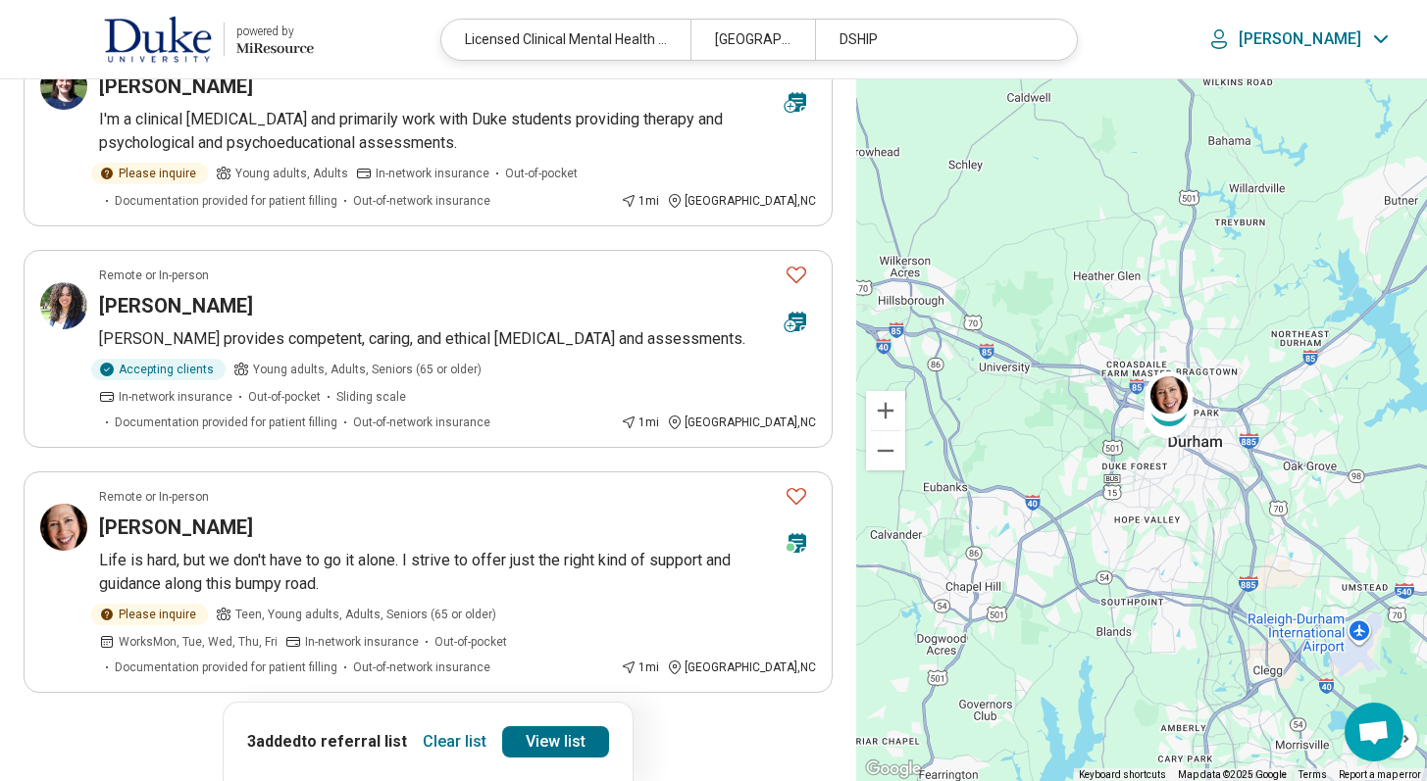
scroll to position [1860, 0]
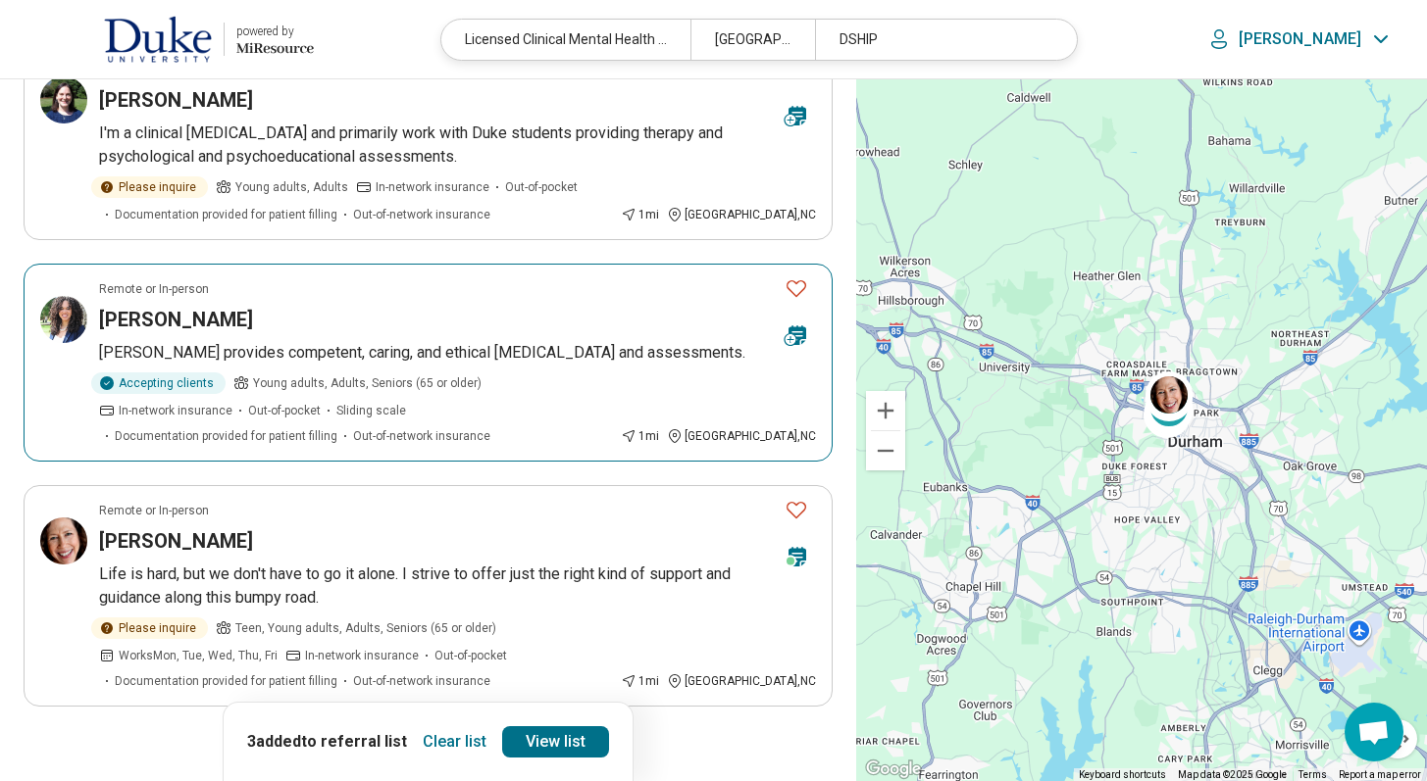
click at [694, 277] on icon "Favorite" at bounding box center [796, 289] width 24 height 24
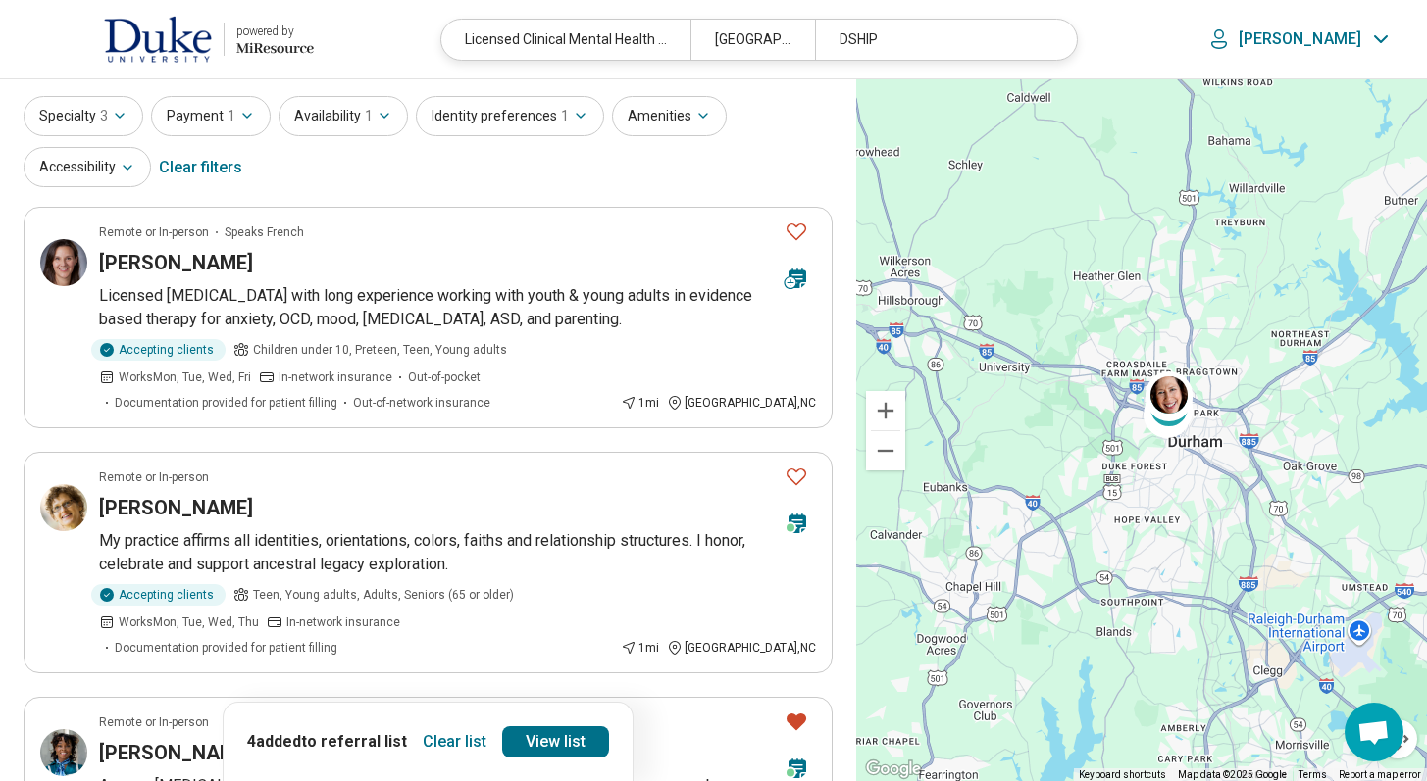
scroll to position [46, 0]
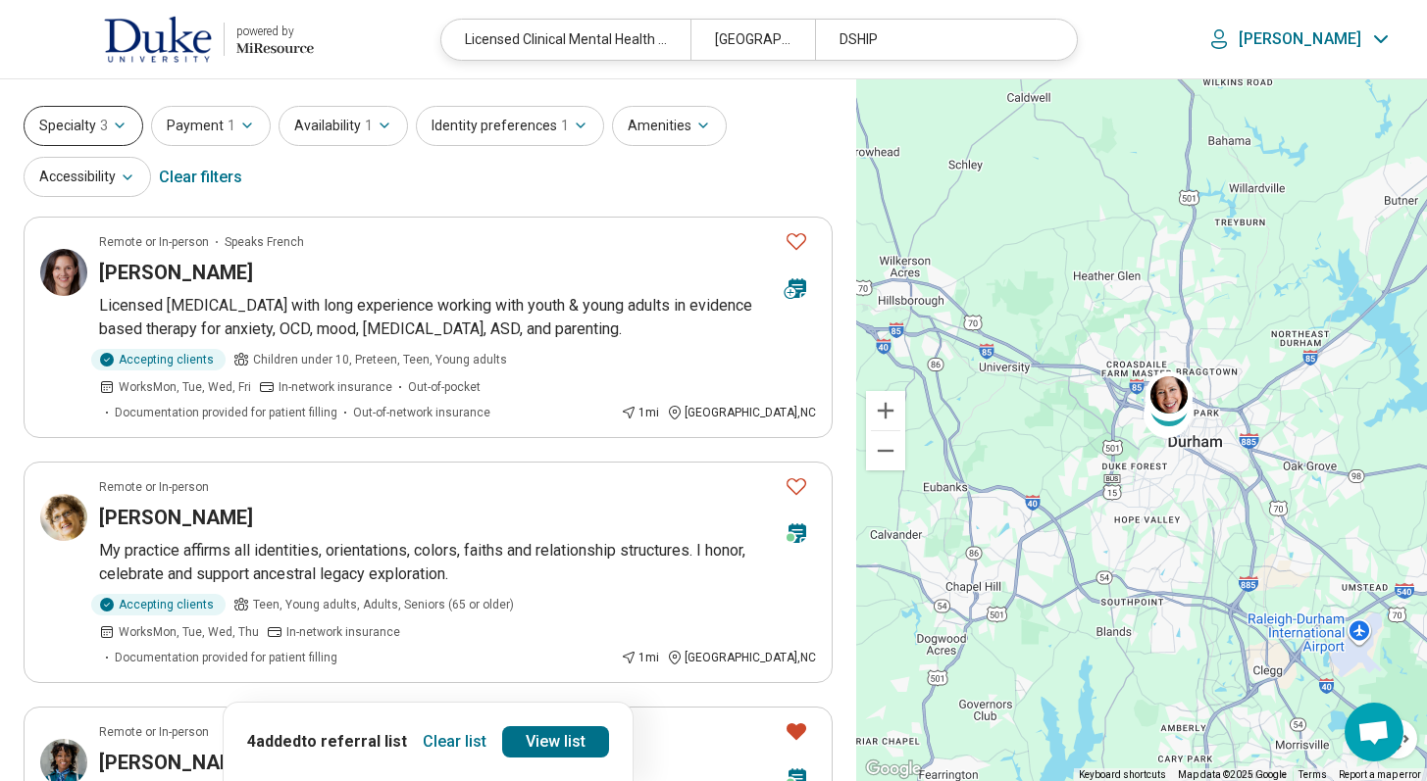
click at [71, 139] on button "Specialty 3" at bounding box center [84, 126] width 120 height 40
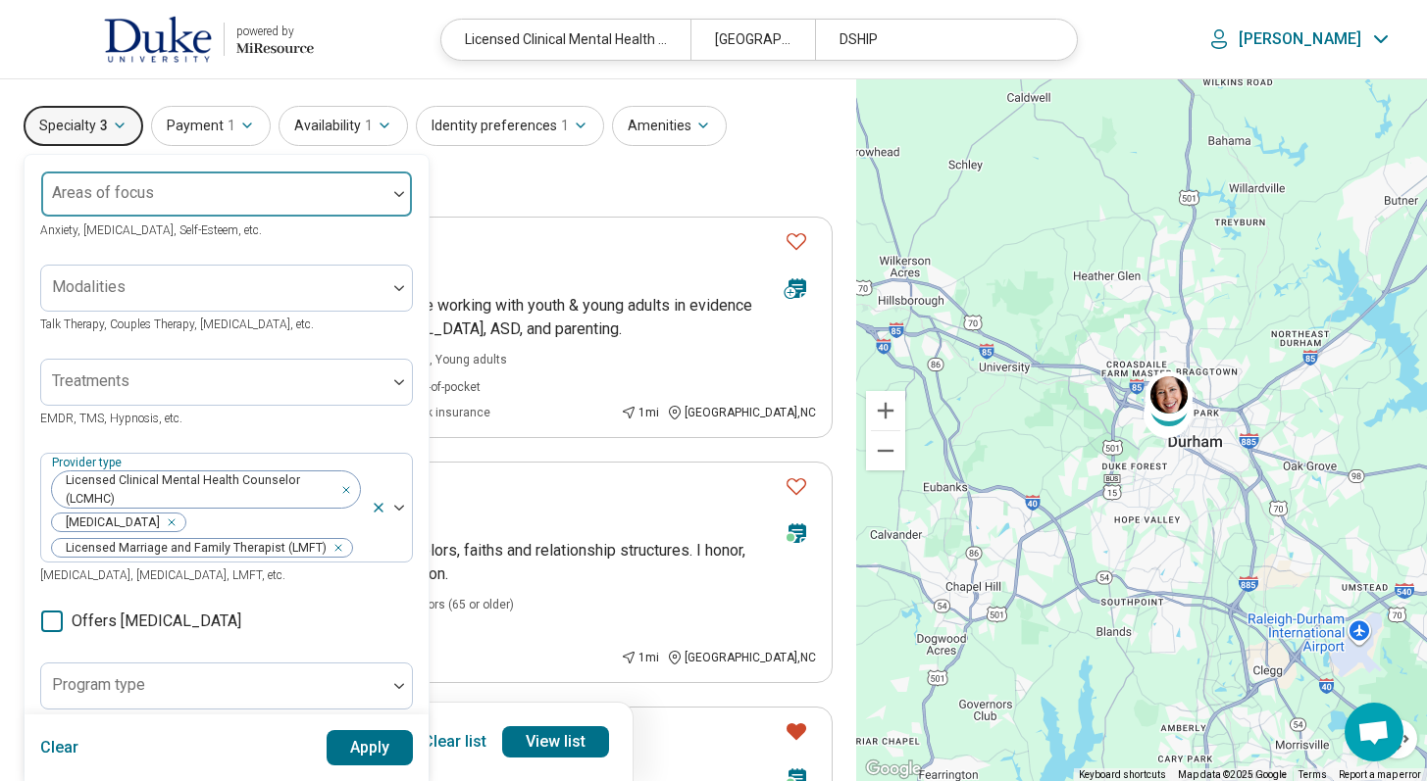
click at [90, 193] on div "Areas of focus" at bounding box center [226, 194] width 373 height 47
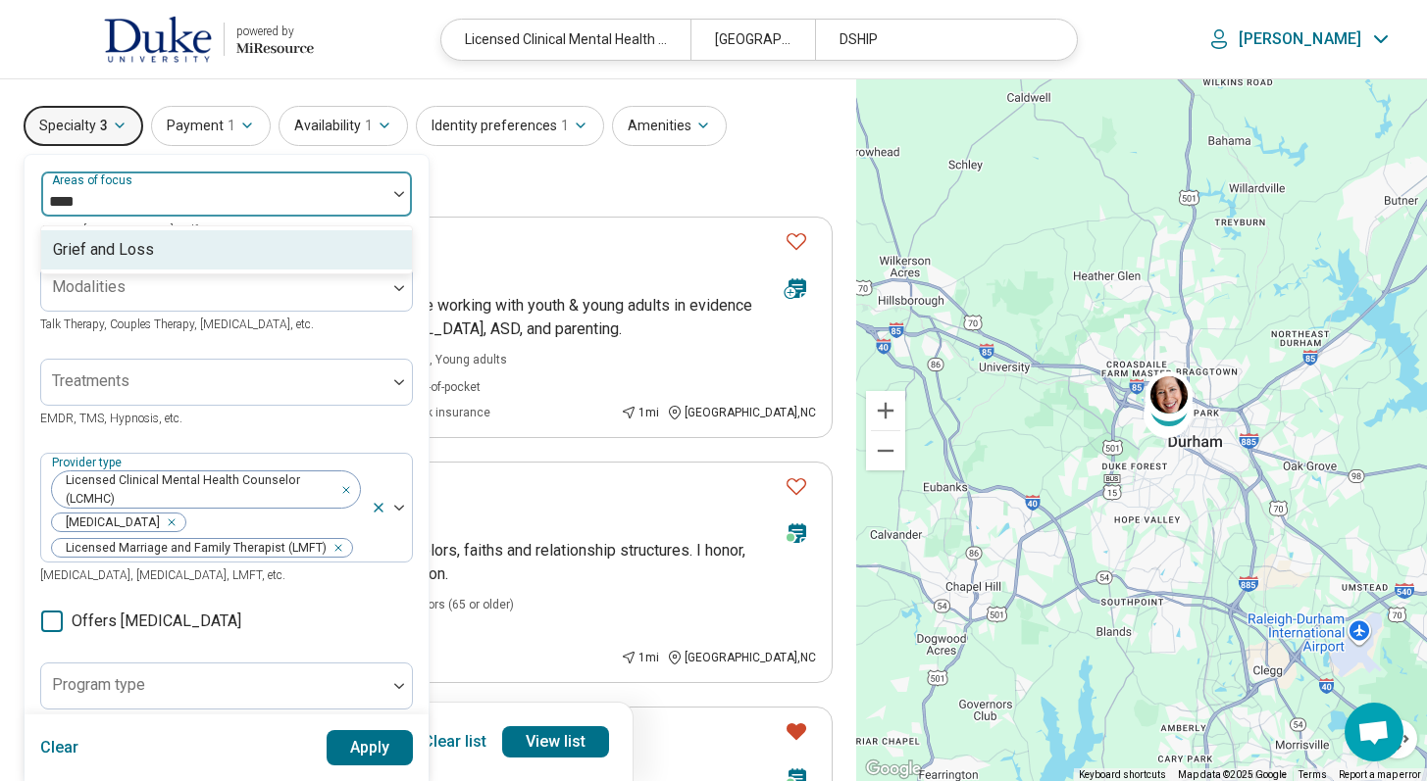
type input "*****"
click at [112, 235] on div "Grief and Loss" at bounding box center [226, 249] width 371 height 39
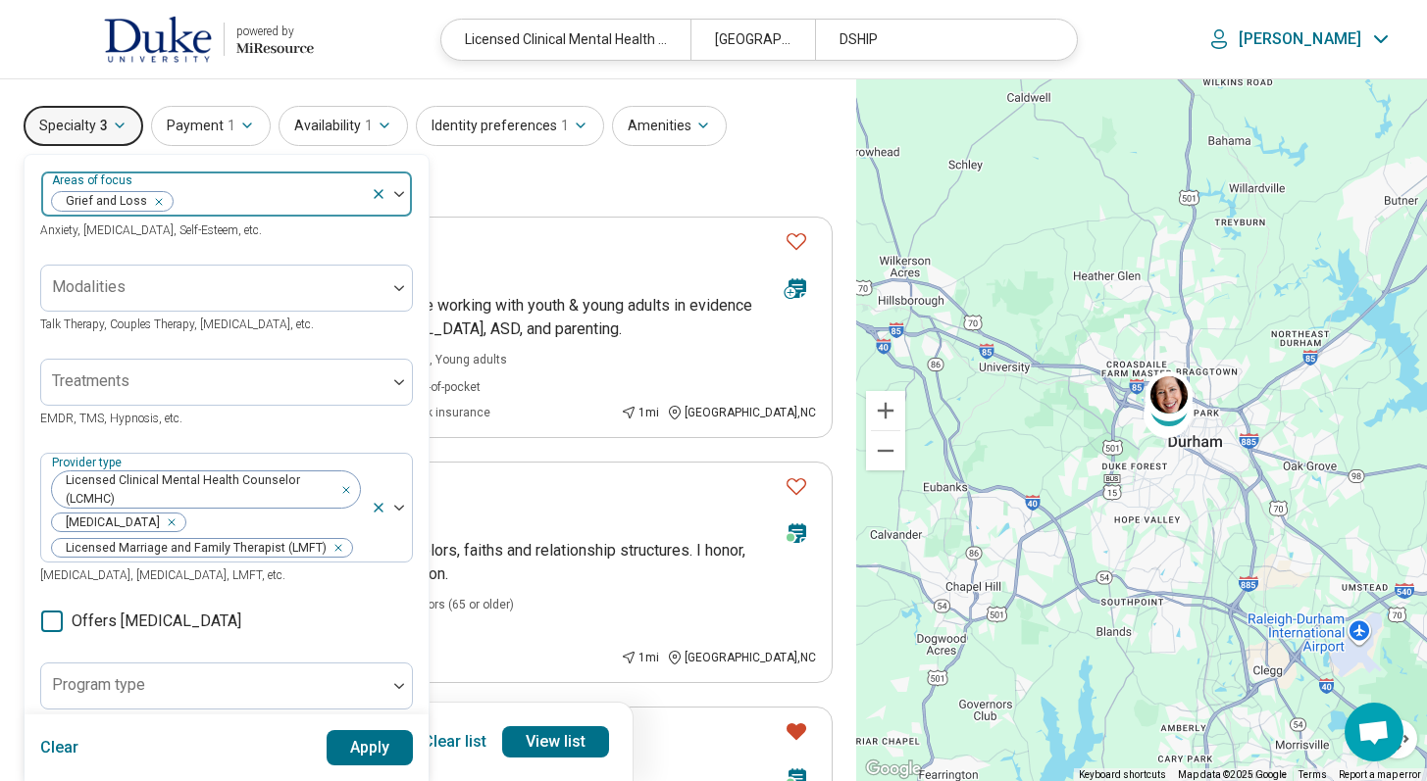
click at [275, 190] on div at bounding box center [269, 201] width 188 height 27
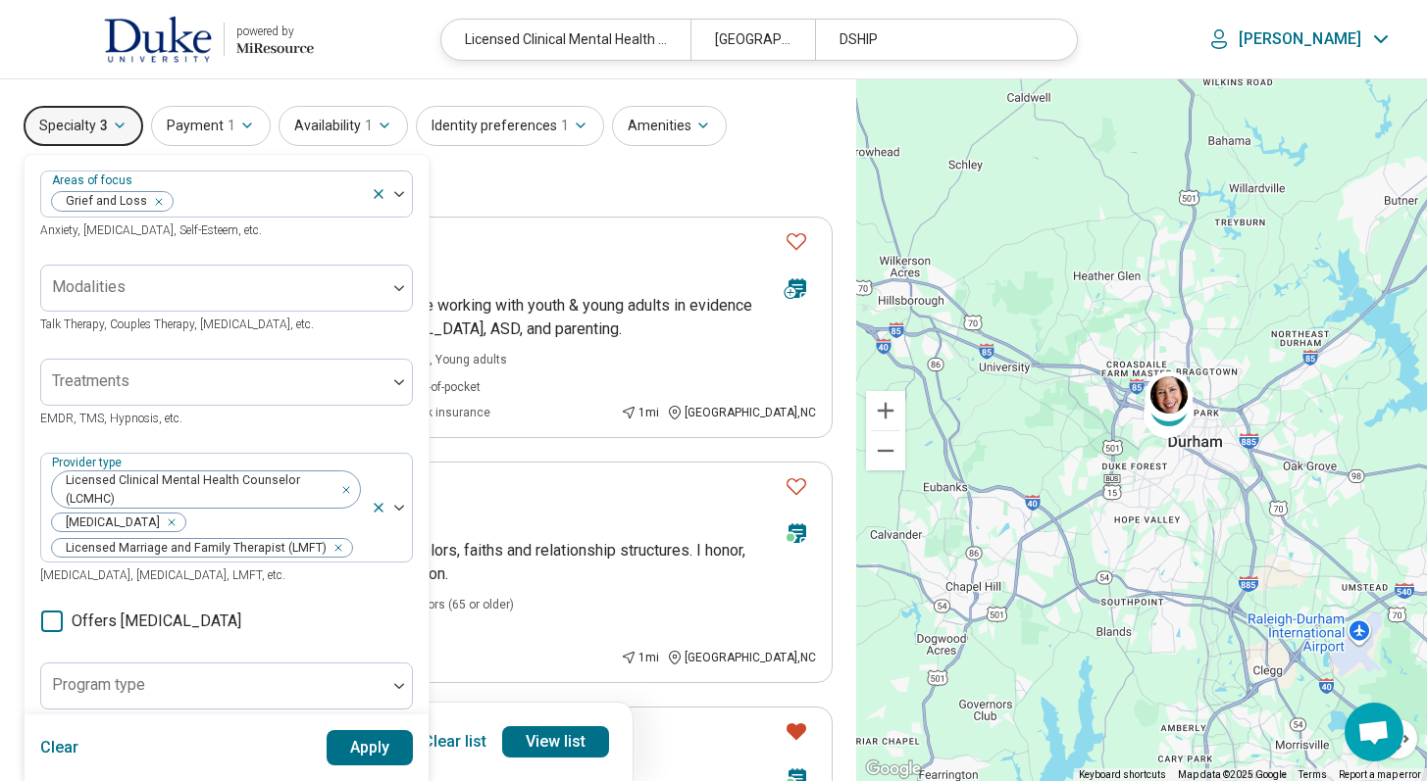
click at [354, 711] on button "Apply" at bounding box center [370, 747] width 87 height 35
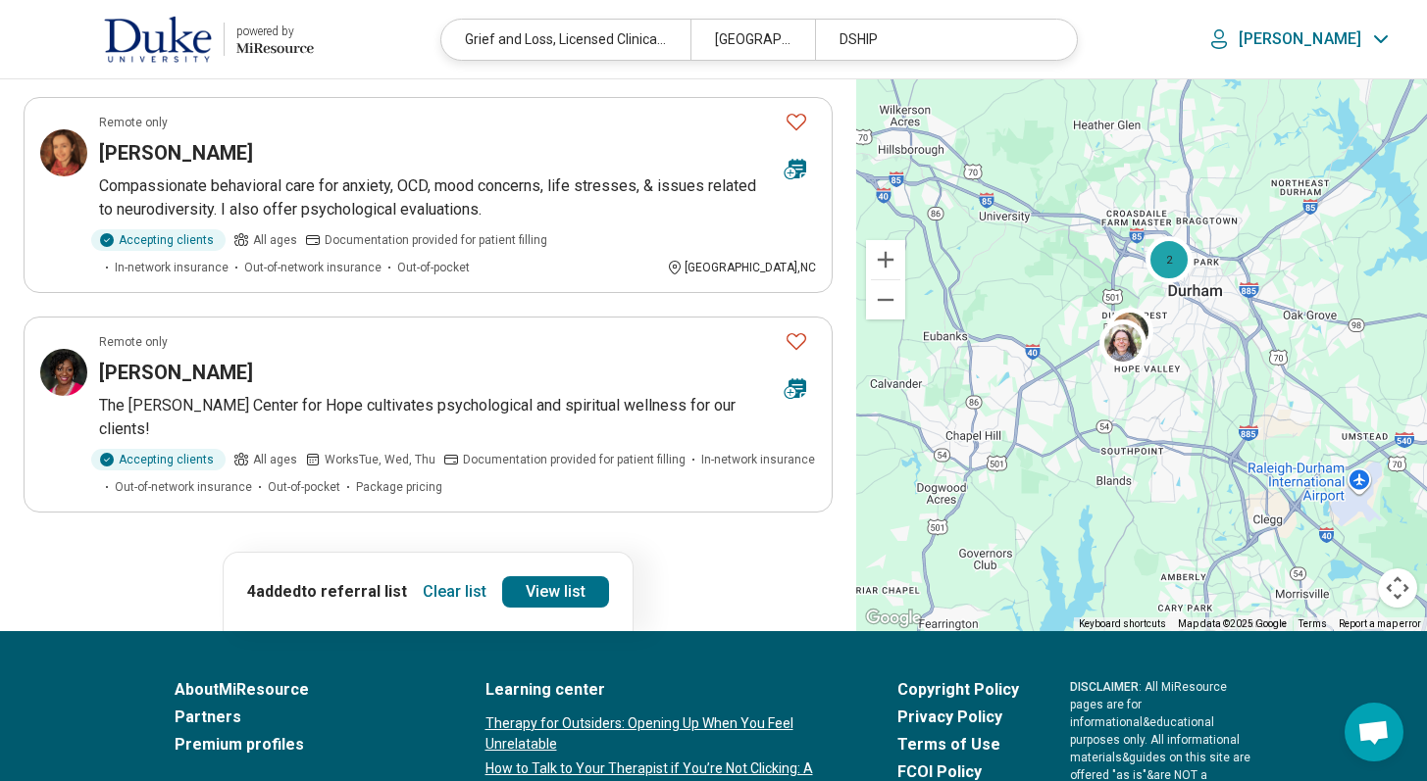
scroll to position [1120, 0]
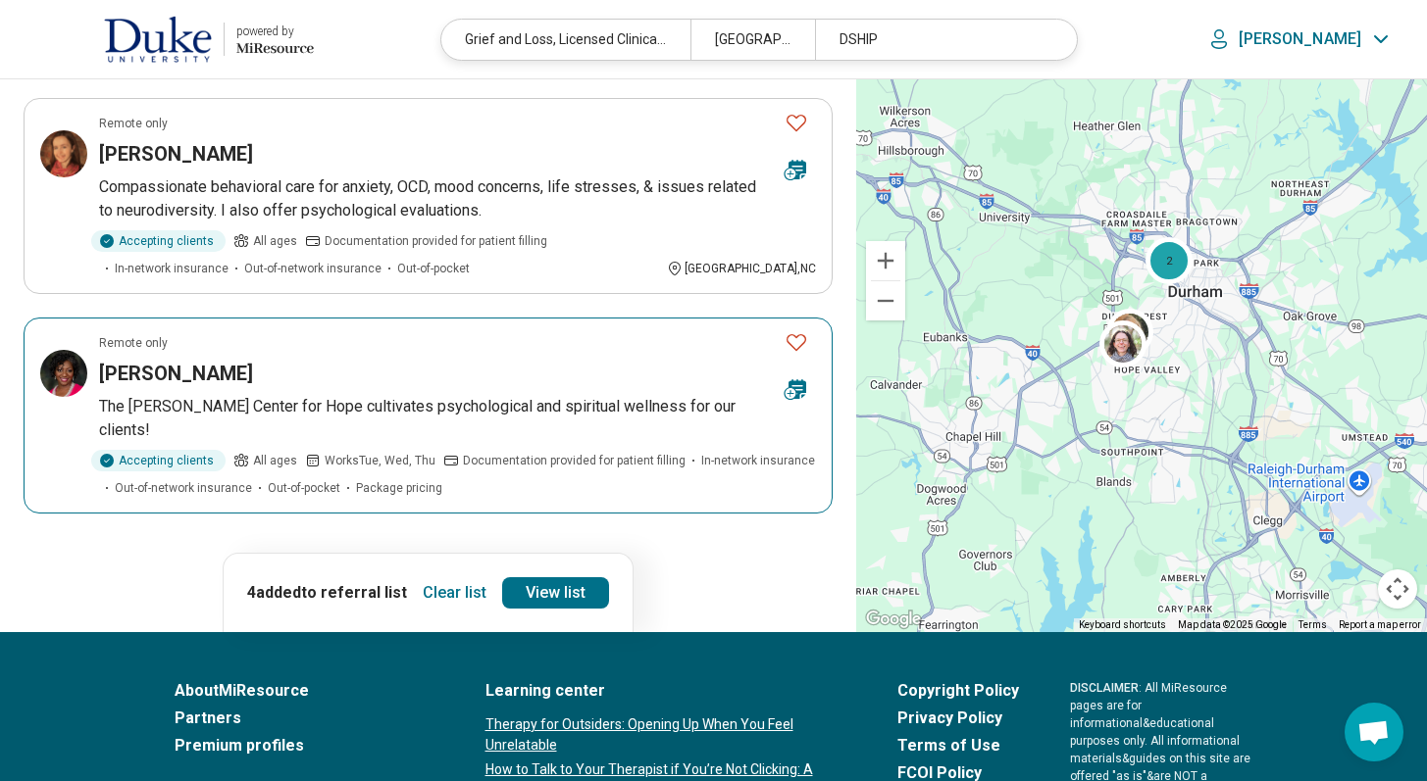
click at [694, 345] on icon "Favorite" at bounding box center [796, 342] width 20 height 17
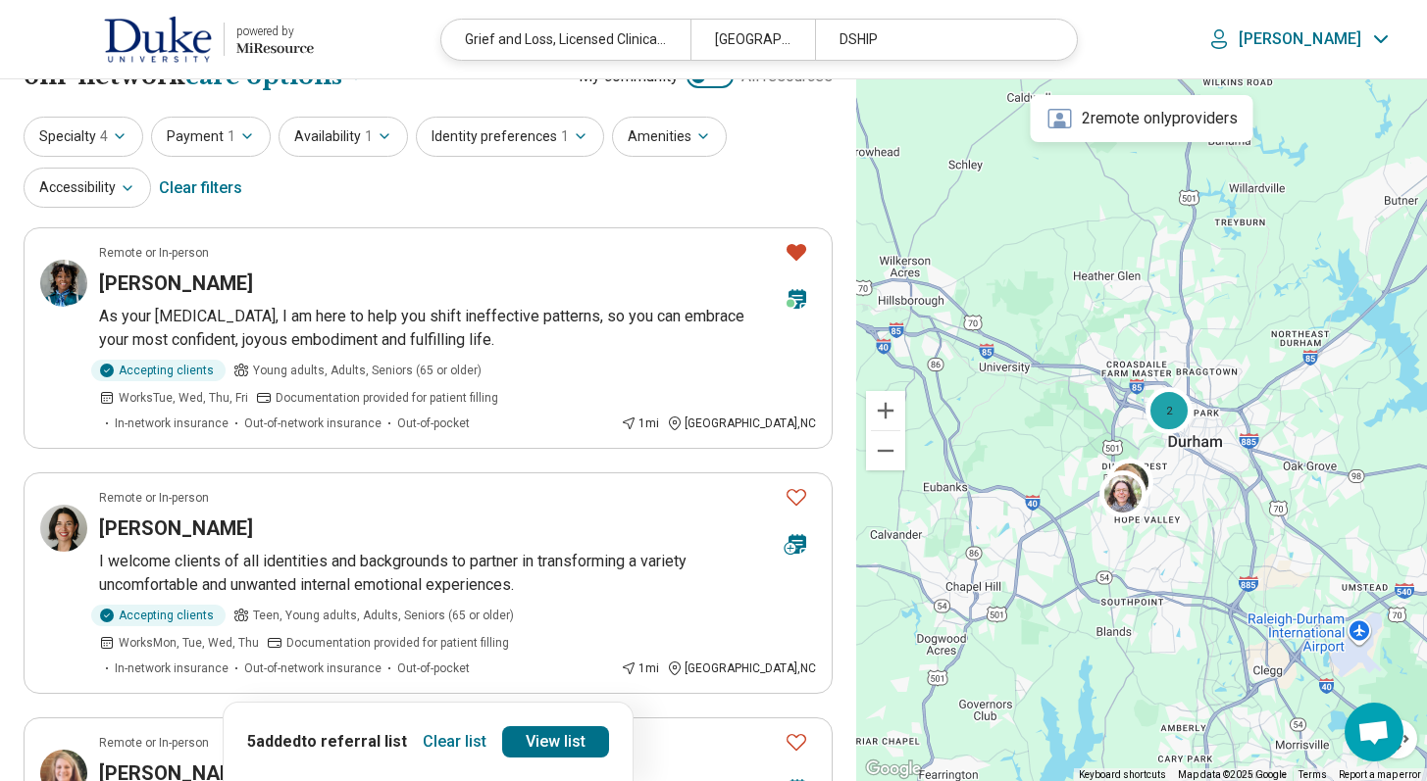
scroll to position [0, 0]
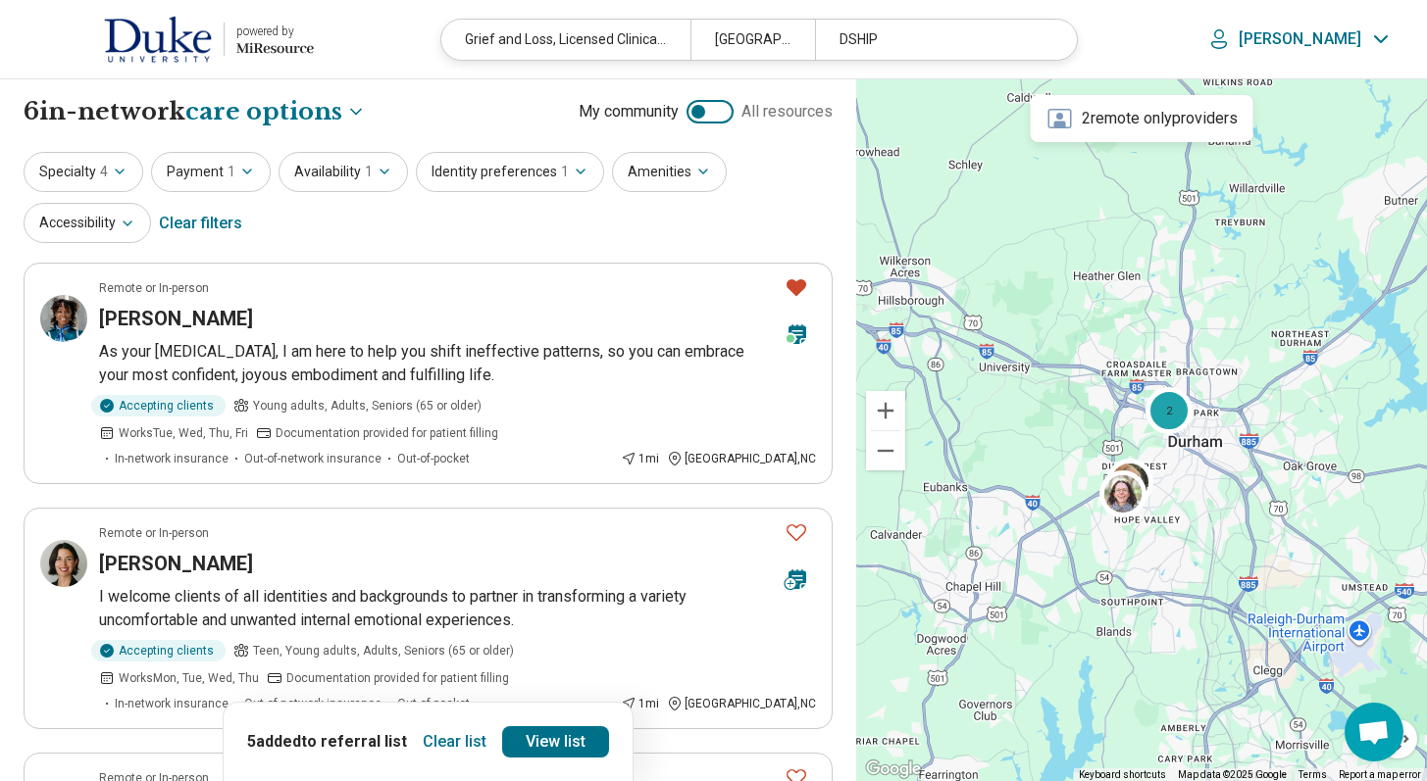
drag, startPoint x: 1440, startPoint y: 573, endPoint x: 1435, endPoint y: 112, distance: 460.9
click at [112, 172] on icon "button" at bounding box center [120, 172] width 16 height 16
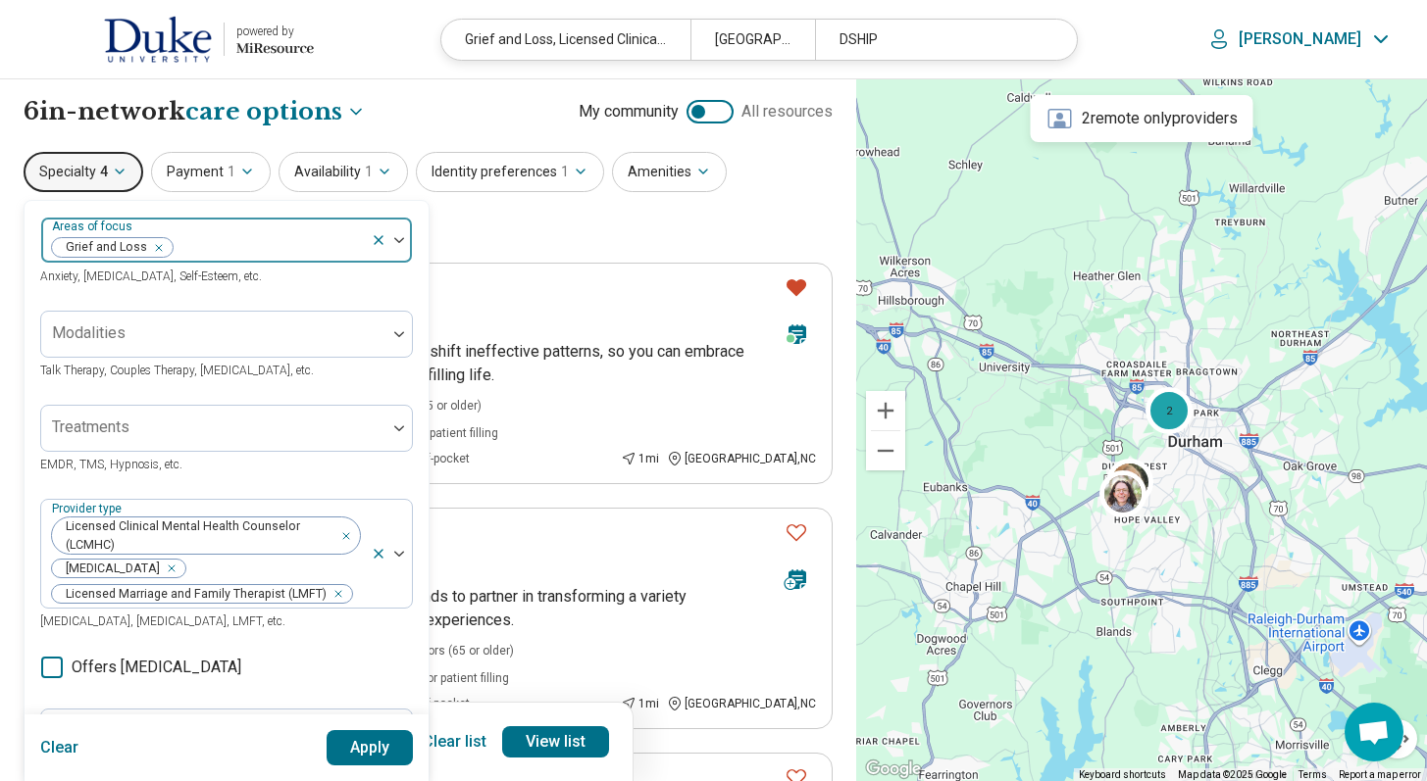
click at [162, 246] on div "Remove [object Object]" at bounding box center [155, 248] width 24 height 24
click at [379, 711] on button "Apply" at bounding box center [370, 747] width 87 height 35
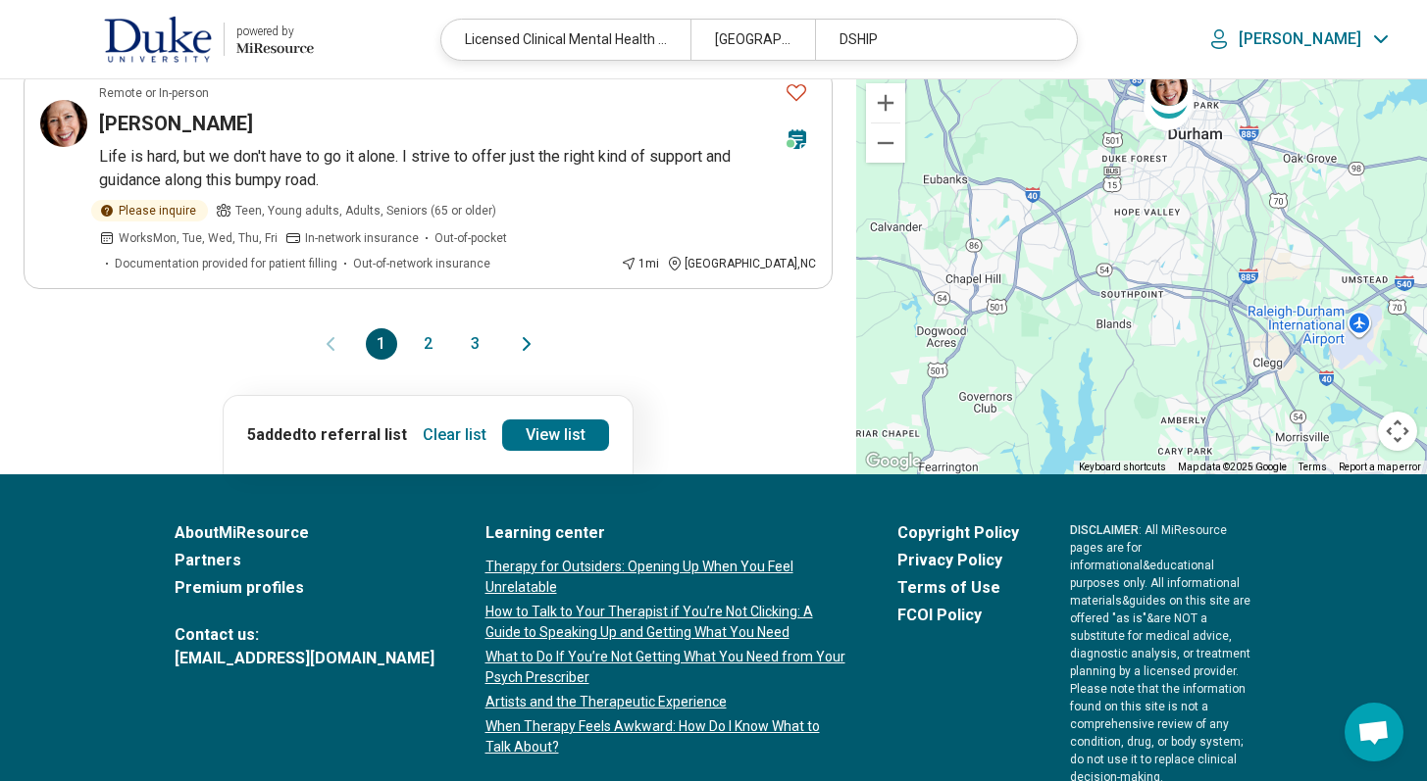
scroll to position [2286, 0]
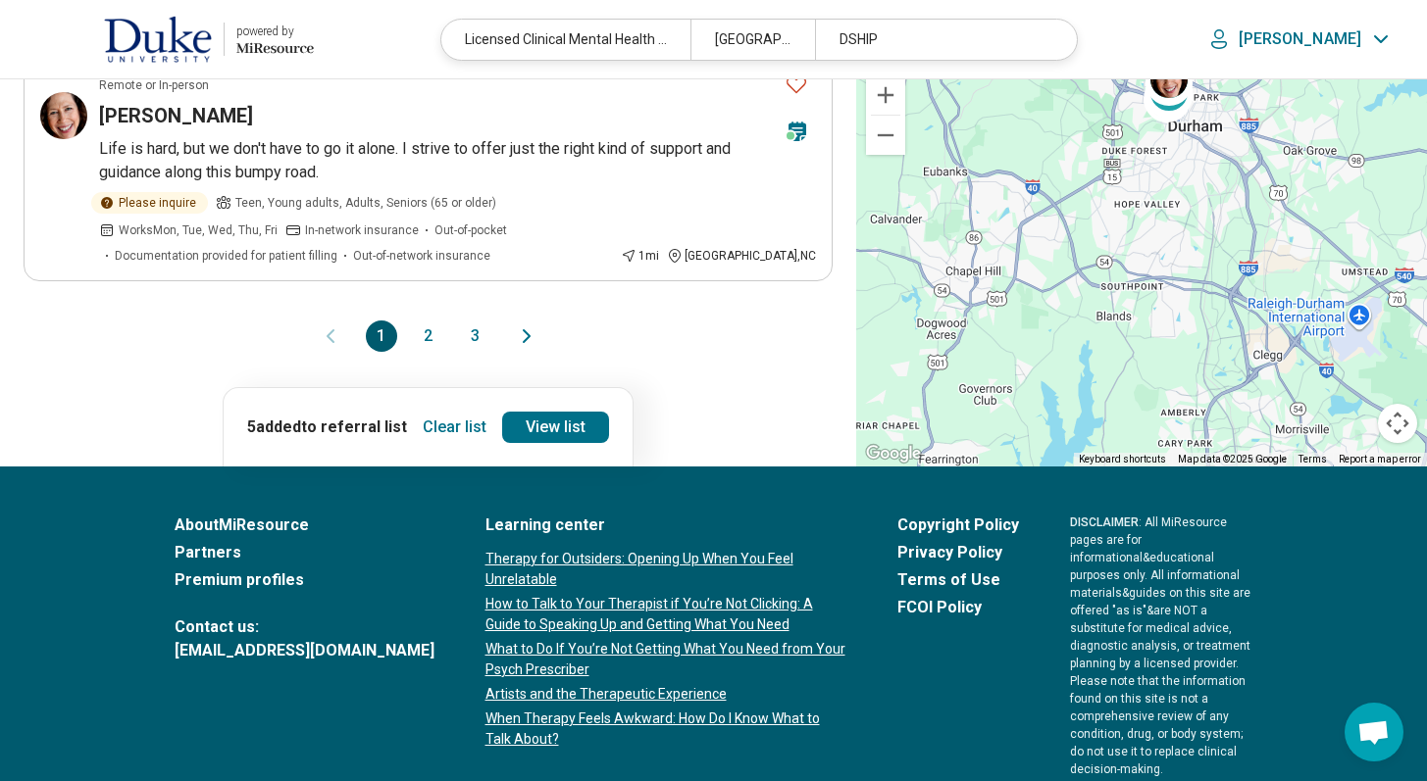
click at [428, 321] on button "2" at bounding box center [428, 336] width 31 height 31
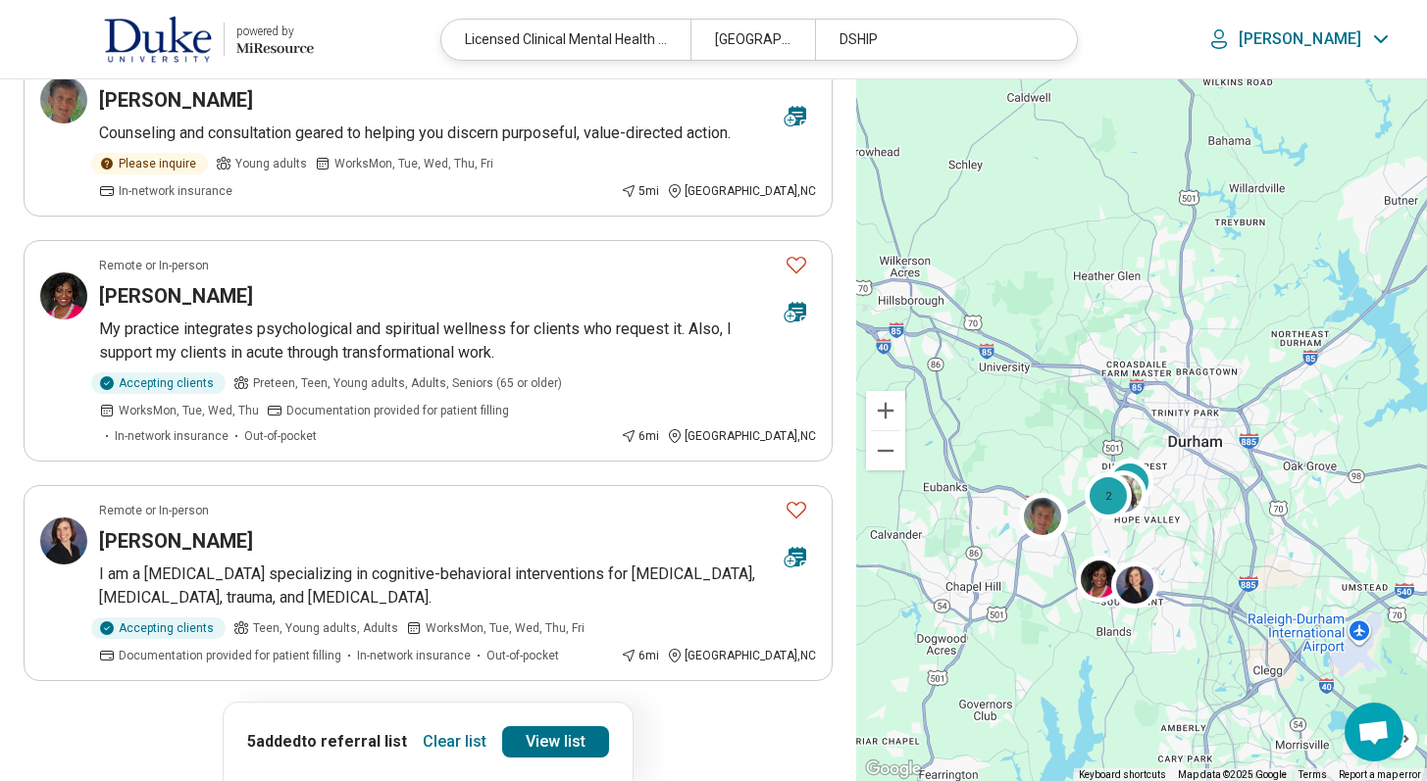
scroll to position [1886, 0]
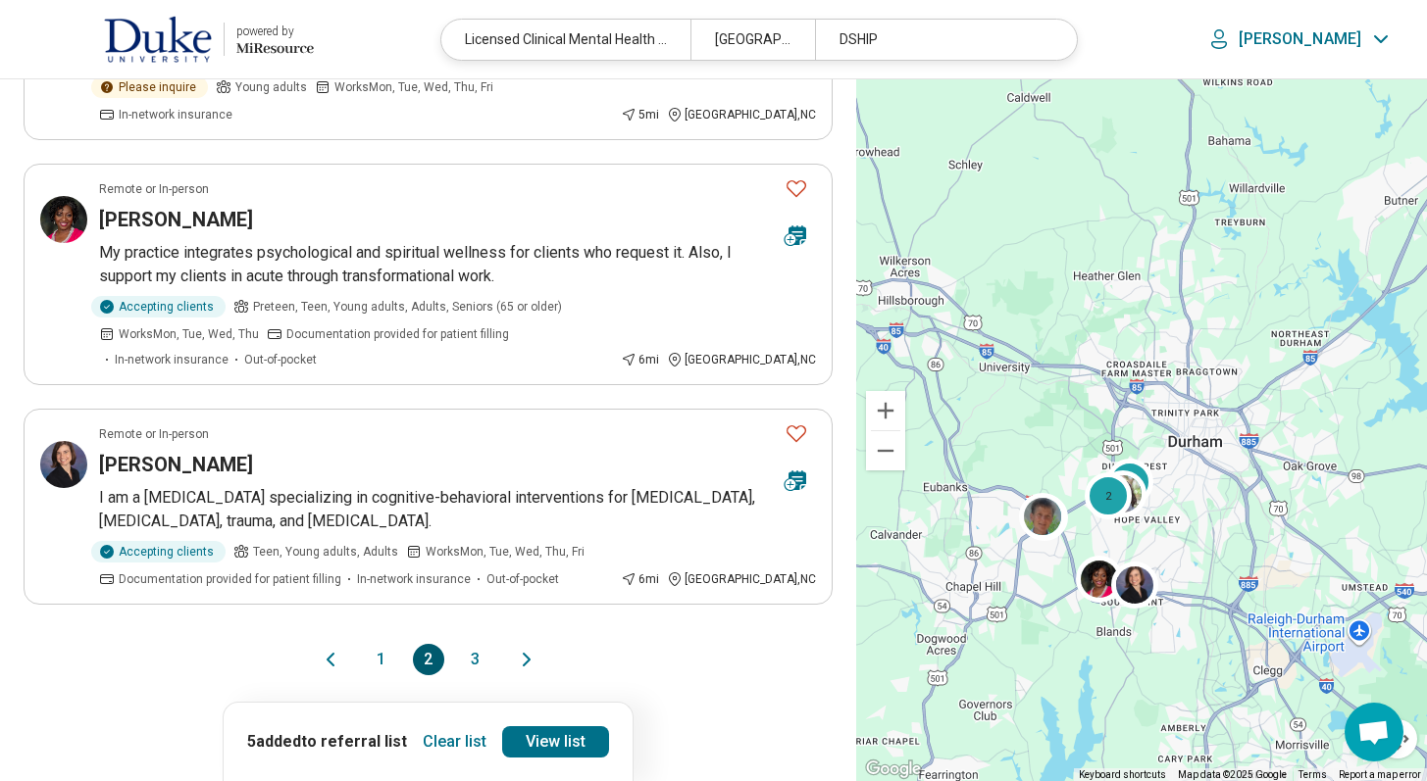
click at [471, 644] on button "3" at bounding box center [475, 659] width 31 height 31
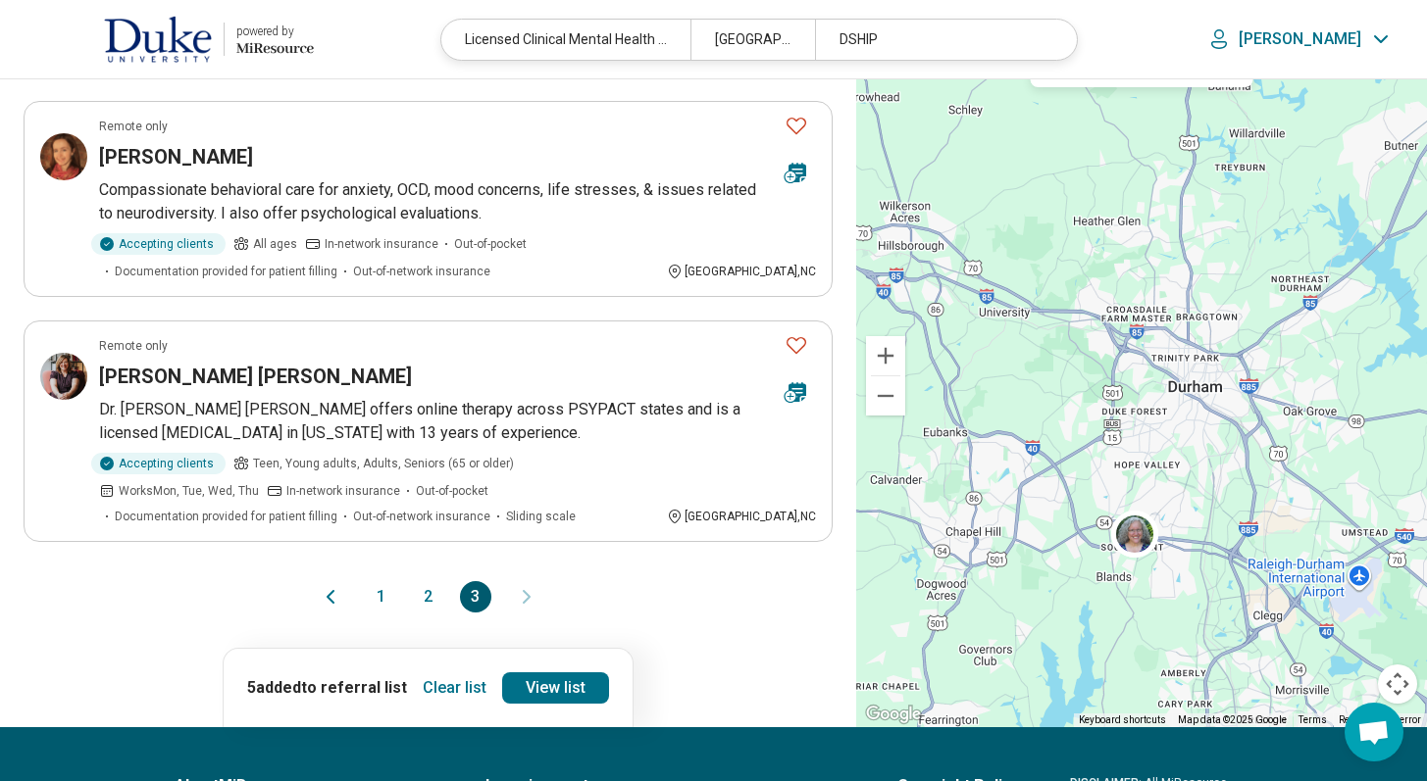
scroll to position [1712, 0]
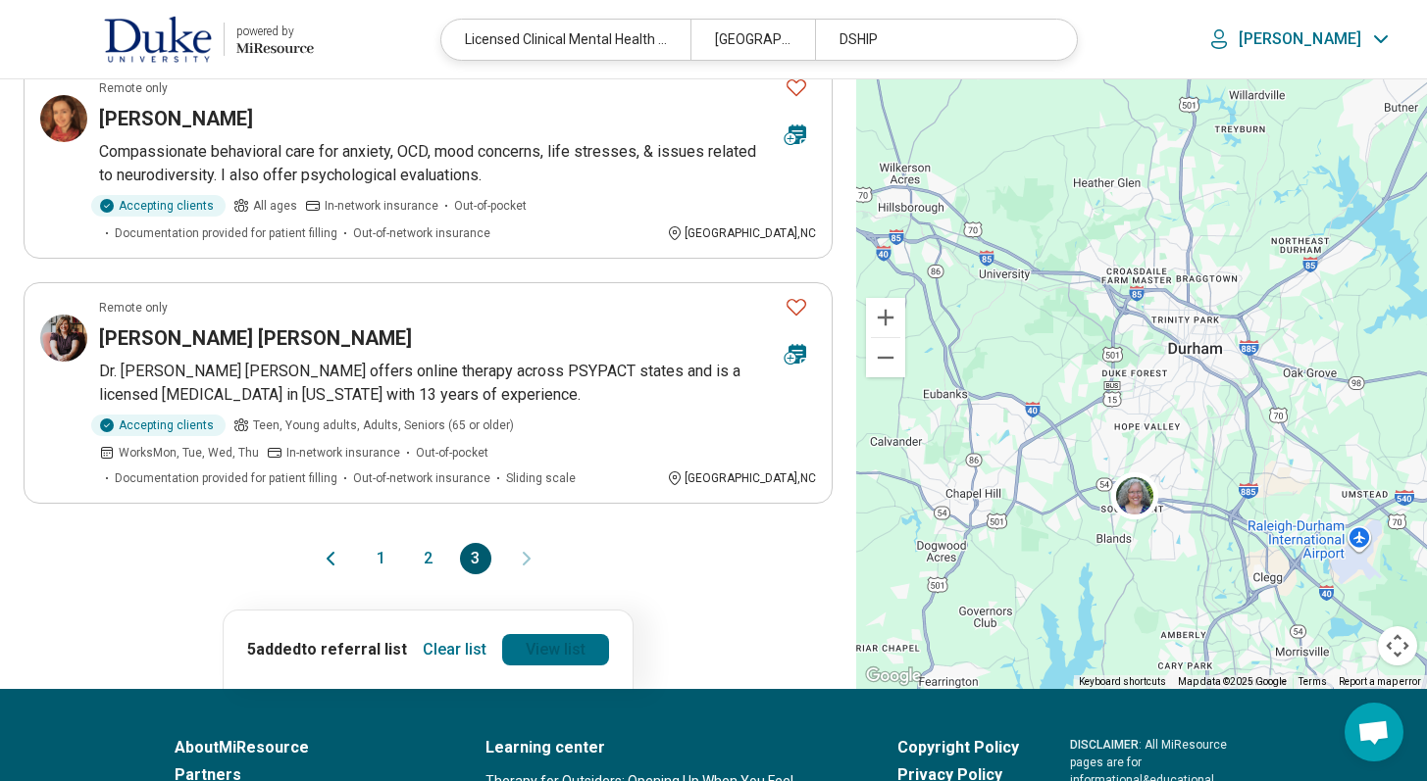
click at [555, 634] on link "View list" at bounding box center [555, 649] width 107 height 31
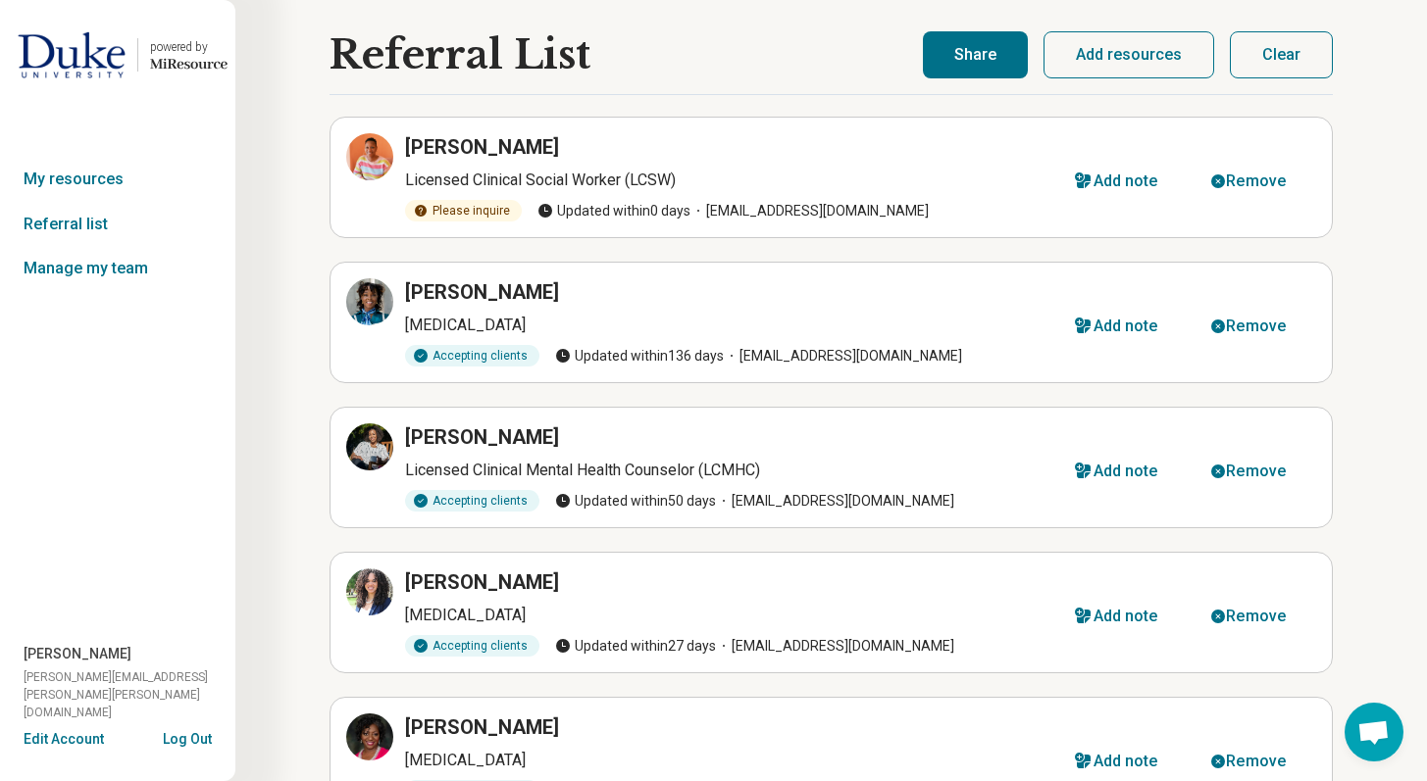
click at [694, 57] on button "Share" at bounding box center [975, 54] width 105 height 47
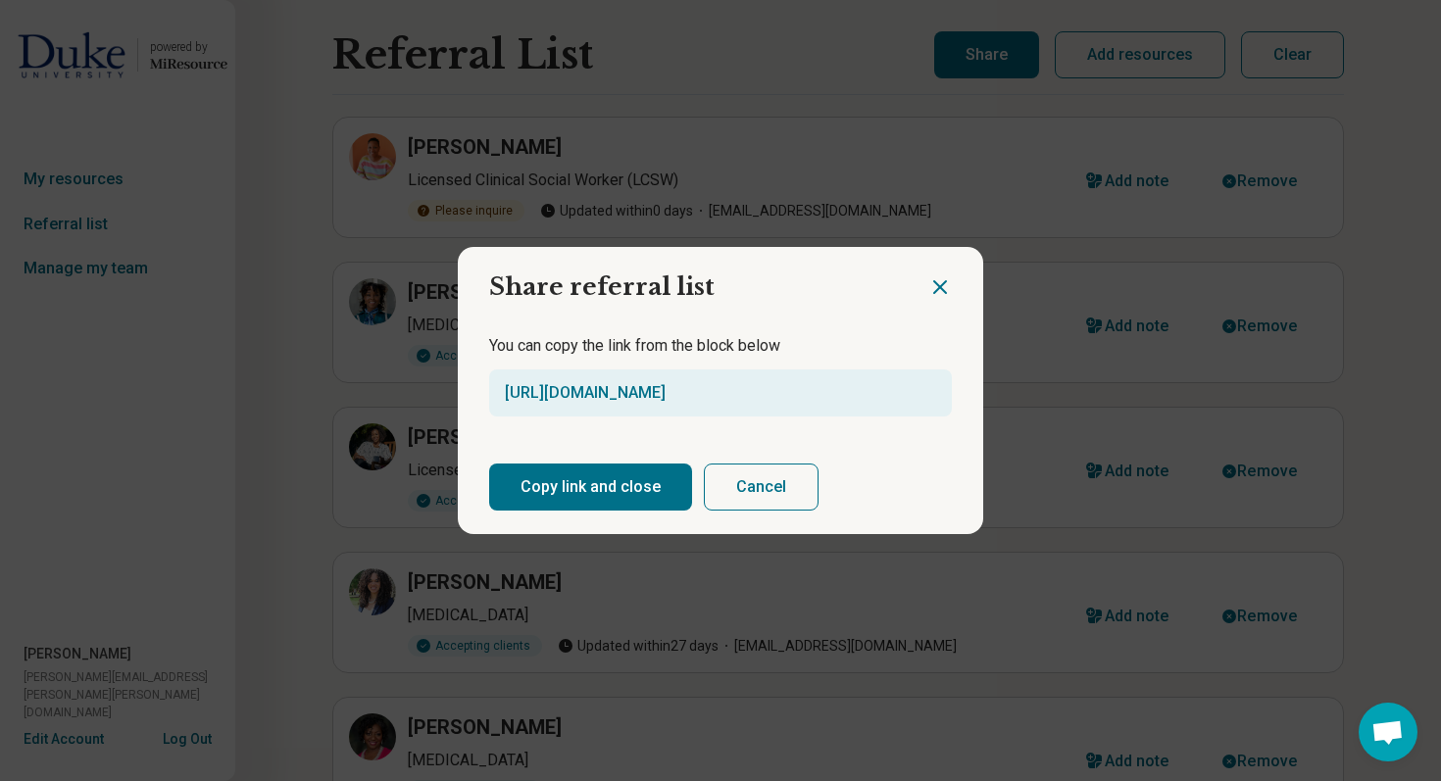
click at [591, 484] on button "Copy link and close" at bounding box center [590, 487] width 203 height 47
